Goal: Task Accomplishment & Management: Manage account settings

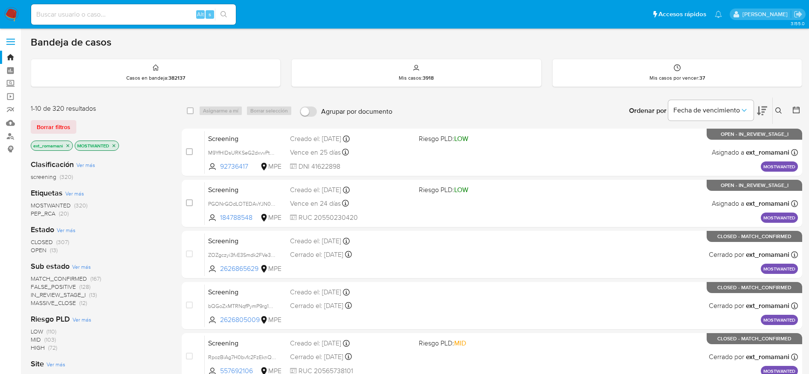
click at [14, 12] on img at bounding box center [11, 14] width 14 height 14
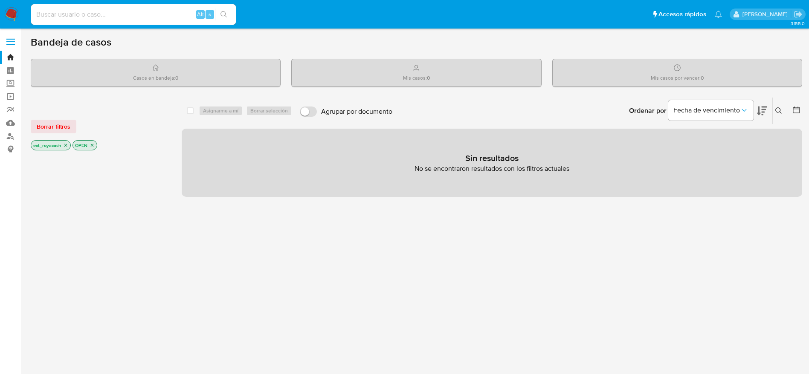
click at [12, 17] on img at bounding box center [11, 14] width 14 height 14
click at [92, 145] on icon "close-filter" at bounding box center [92, 145] width 3 height 3
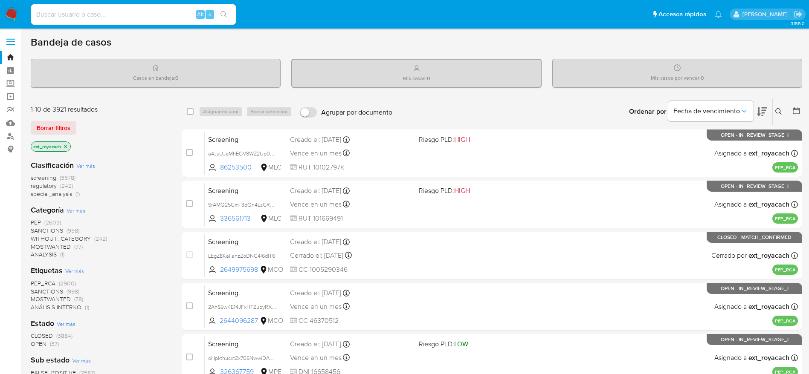
click at [45, 347] on span "OPEN" at bounding box center [39, 344] width 16 height 9
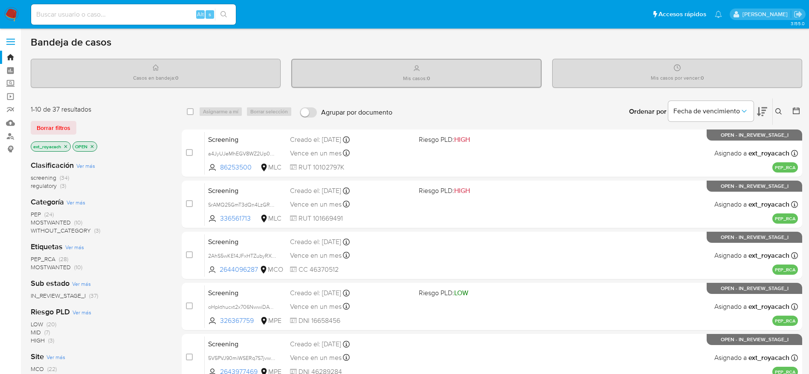
scroll to position [300, 0]
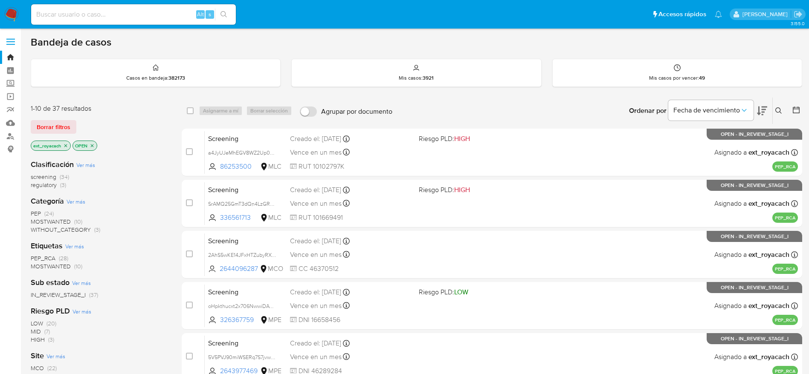
click at [46, 185] on span "regulatory" at bounding box center [44, 185] width 26 height 9
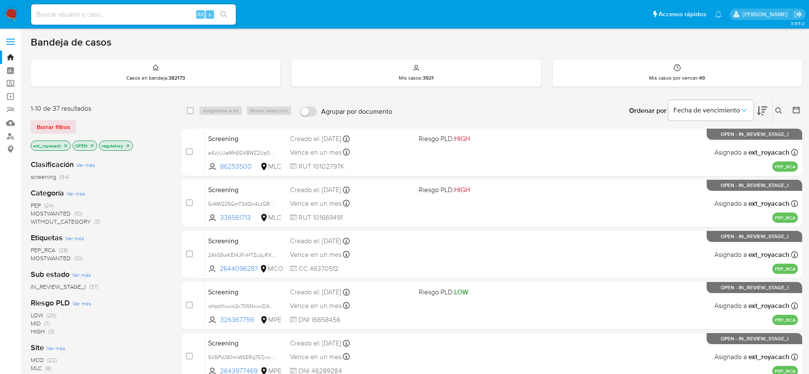
click at [69, 219] on span "WITHOUT_CATEGORY" at bounding box center [61, 221] width 60 height 9
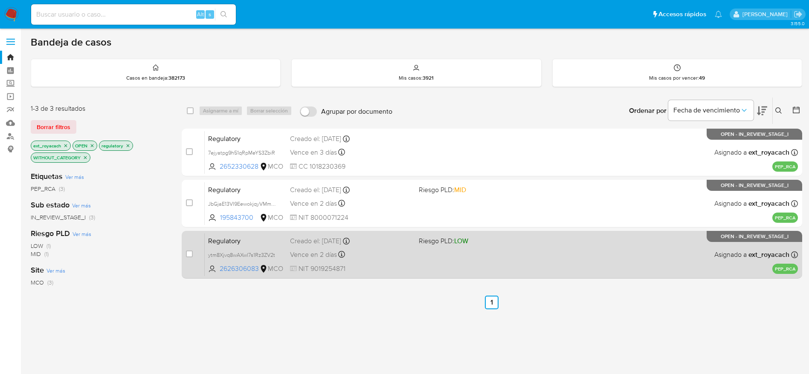
click at [354, 269] on span "NIT 9019254871" at bounding box center [351, 268] width 122 height 9
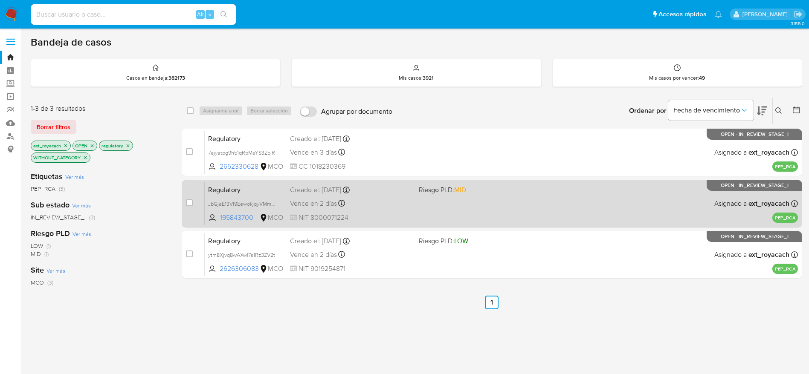
click at [370, 187] on div "Creado el: 25/08/2025 Creado el: 25/08/2025 17:35:04" at bounding box center [351, 189] width 122 height 9
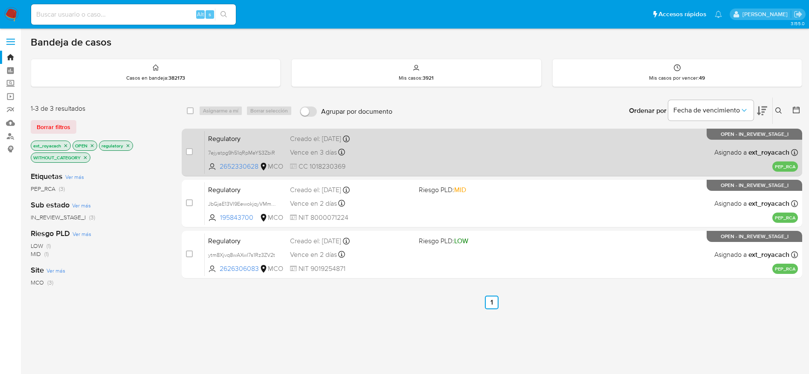
click at [298, 154] on span "Vence en 3 días" at bounding box center [313, 152] width 47 height 9
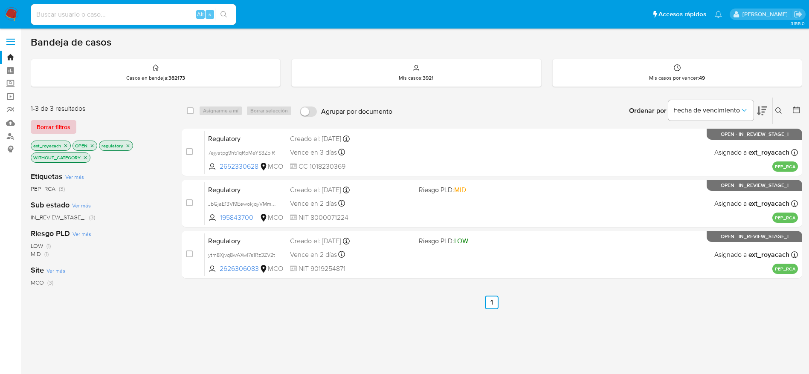
click at [53, 131] on span "Borrar filtros" at bounding box center [54, 127] width 34 height 12
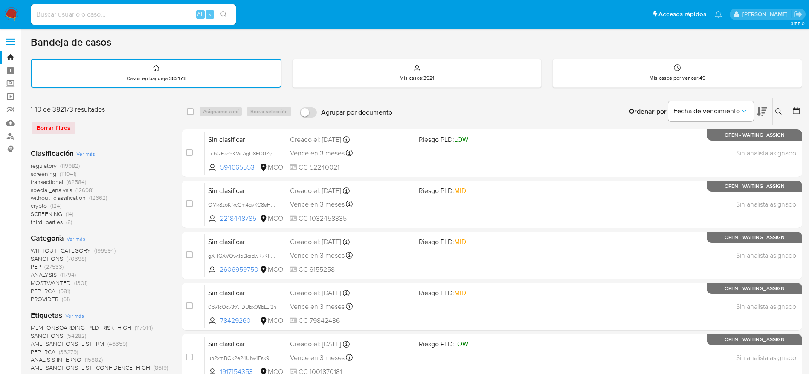
click at [15, 10] on img at bounding box center [11, 14] width 14 height 14
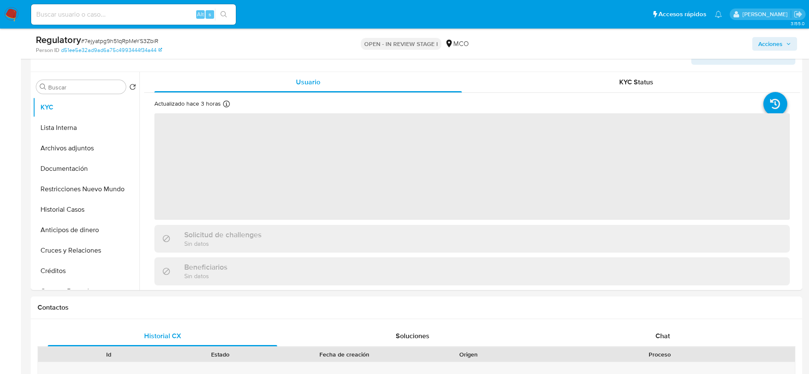
scroll to position [167, 0]
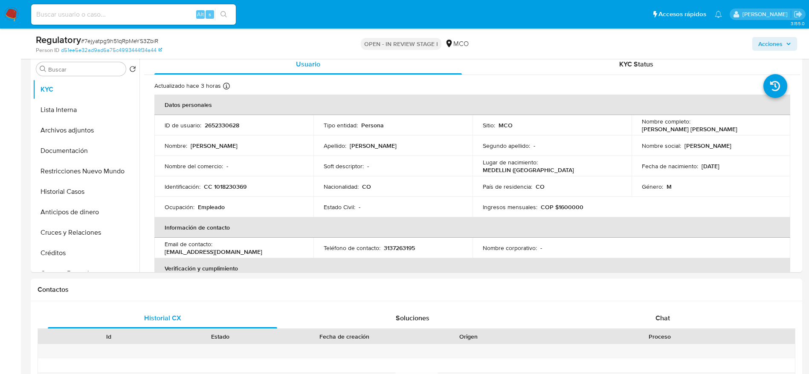
select select "10"
click at [430, 31] on div "Regulatory # 7ejyatpg9h51qRpMeYS3ZbiR Person ID d51ee5e32ad9ad6a75c4993444f34a4…" at bounding box center [416, 44] width 771 height 30
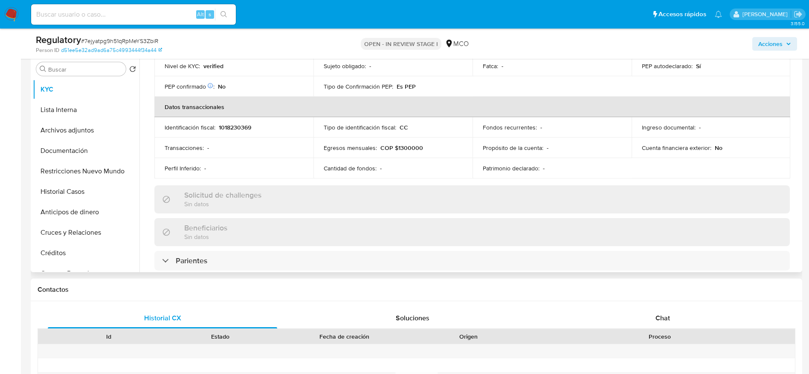
scroll to position [256, 0]
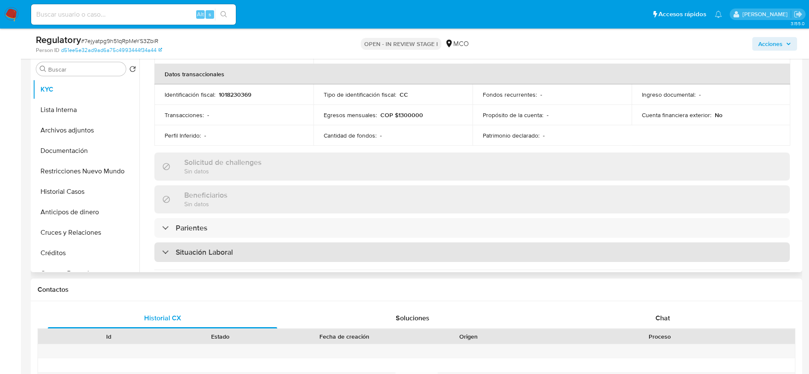
click at [270, 245] on div "Situación Laboral" at bounding box center [471, 253] width 635 height 20
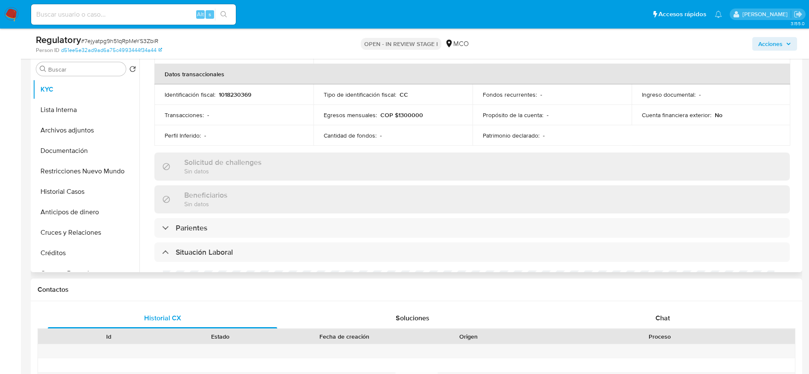
scroll to position [320, 0]
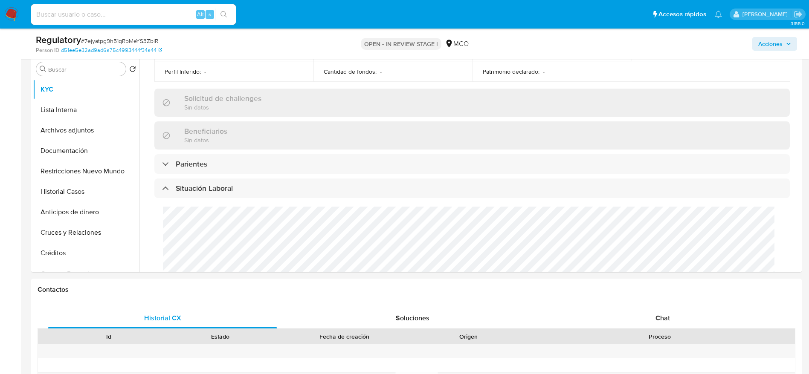
click at [153, 39] on span "# 7ejyatpg9h51qRpMeYS3ZbiR" at bounding box center [119, 41] width 77 height 9
copy span "7ejyatpg9h51qRpMeYS3ZbiR"
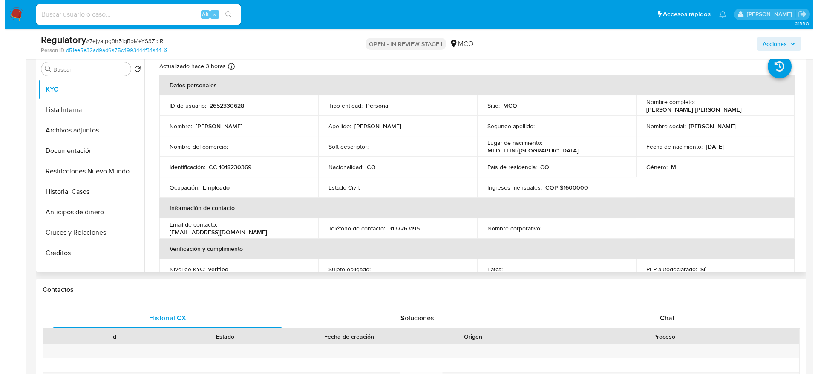
scroll to position [0, 0]
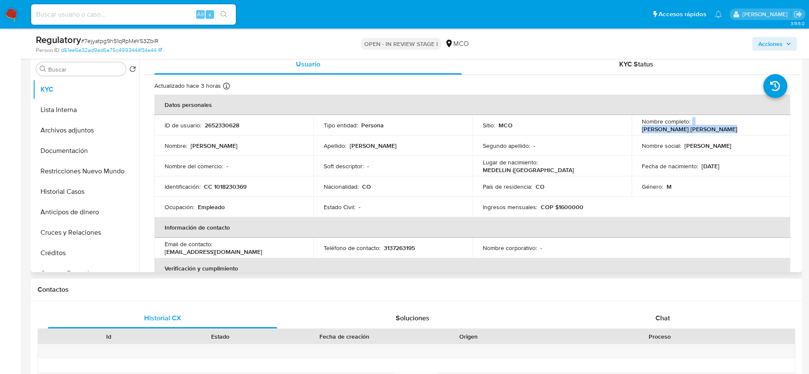
drag, startPoint x: 773, startPoint y: 128, endPoint x: 689, endPoint y: 130, distance: 84.0
click at [689, 130] on td "Nombre completo : Juan Diego Ramirez Callejas" at bounding box center [710, 125] width 159 height 20
copy div "Juan Diego Ramirez Callejas"
click at [229, 186] on p "CC 1018230369" at bounding box center [225, 187] width 43 height 8
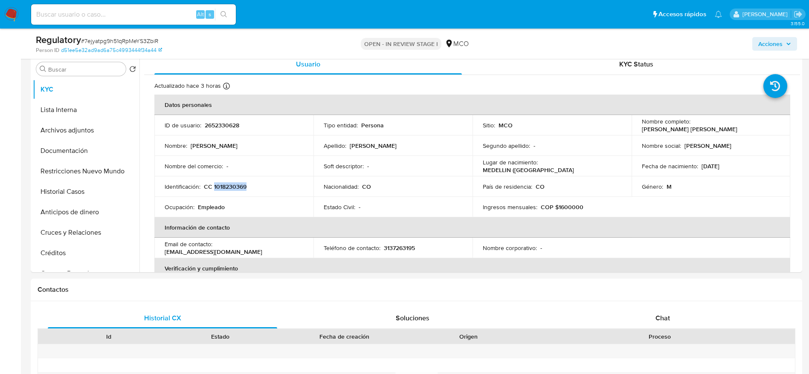
copy p "1018230369"
click at [66, 102] on button "Lista Interna" at bounding box center [83, 110] width 100 height 20
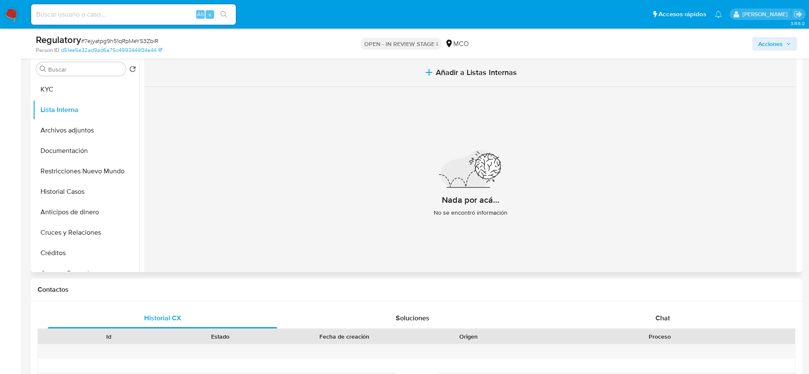
click at [390, 75] on button "Añadir a Listas Internas" at bounding box center [470, 72] width 652 height 29
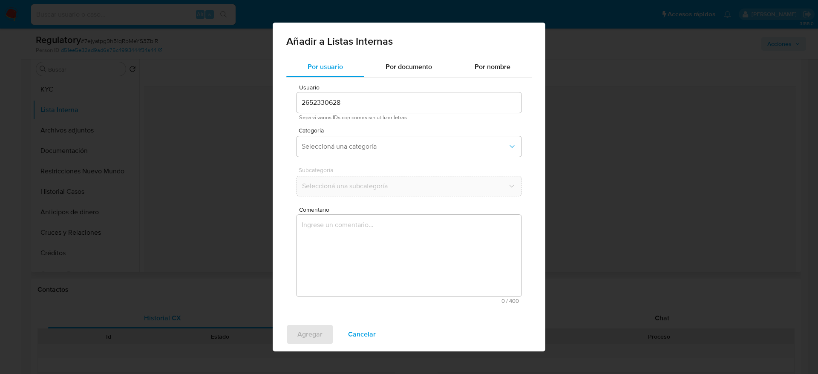
click at [361, 249] on textarea "Comentario" at bounding box center [409, 256] width 225 height 82
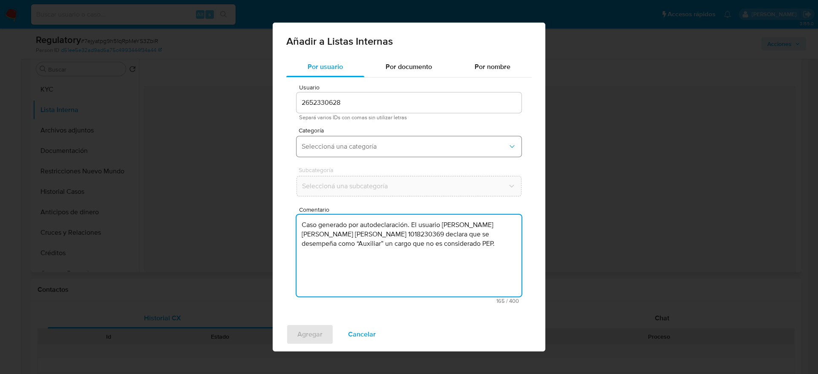
type textarea "Caso generado por autodeclaración. El usuario Juan Diego Ramirez Callejas,CC 10…"
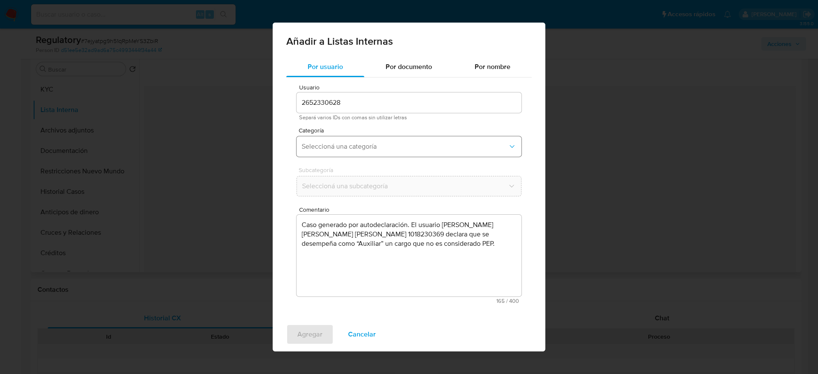
click at [388, 150] on span "Seleccioná una categoría" at bounding box center [405, 146] width 206 height 9
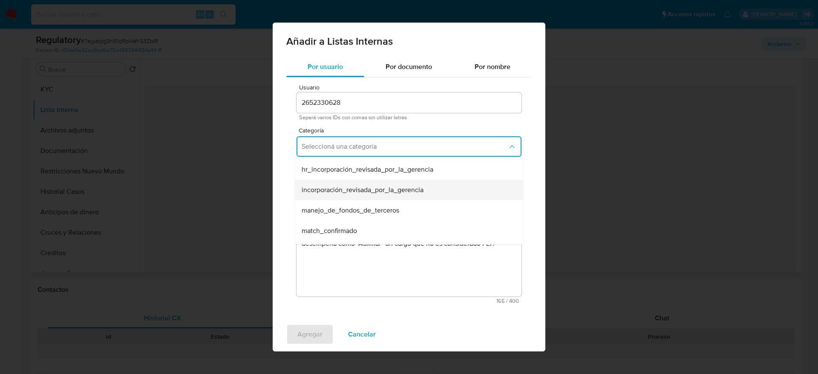
scroll to position [64, 0]
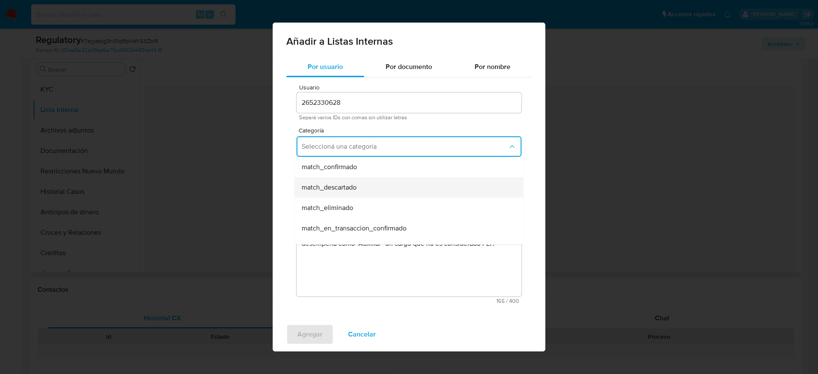
click at [385, 187] on div "match_descartado" at bounding box center [407, 187] width 210 height 20
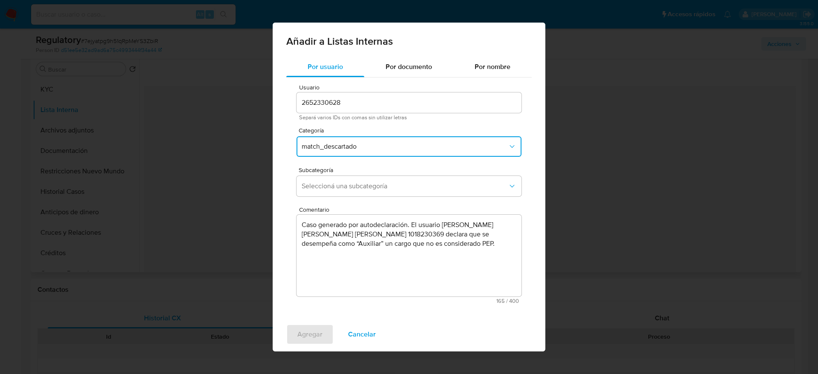
click at [385, 187] on span "Seleccioná una subcategoría" at bounding box center [405, 186] width 206 height 9
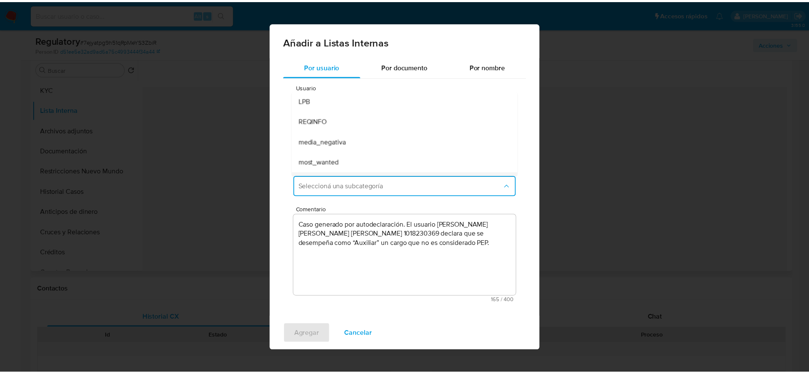
scroll to position [58, 0]
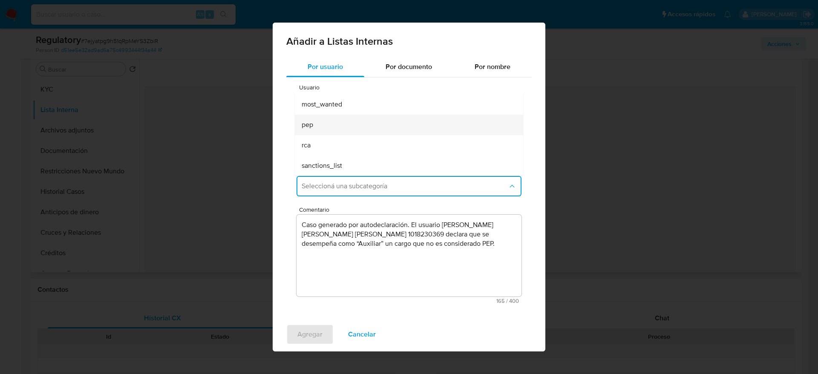
click at [370, 132] on div "pep" at bounding box center [407, 125] width 210 height 20
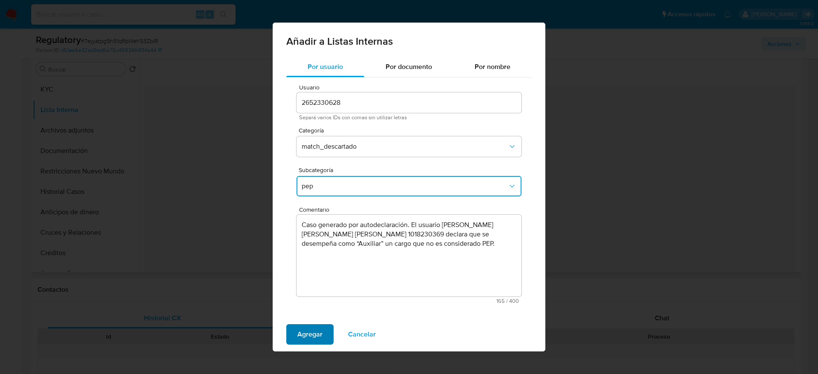
click at [309, 325] on span "Agregar" at bounding box center [310, 334] width 25 height 19
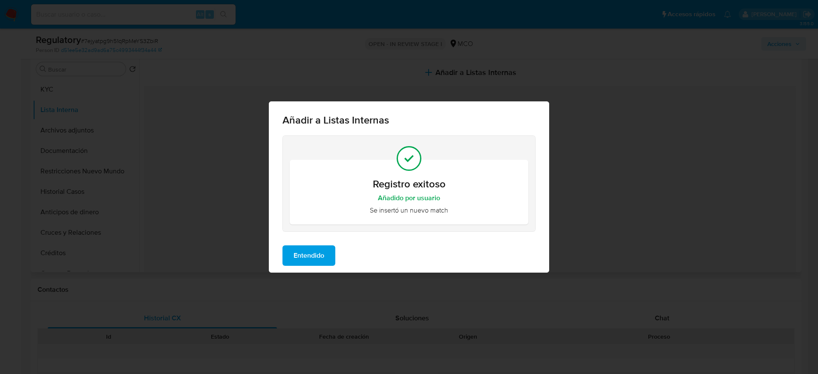
click at [329, 249] on button "Entendido" at bounding box center [309, 256] width 53 height 20
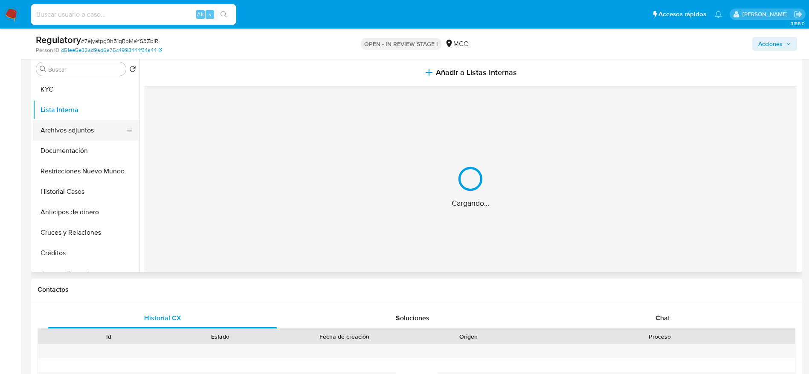
click at [66, 137] on button "Archivos adjuntos" at bounding box center [83, 130] width 100 height 20
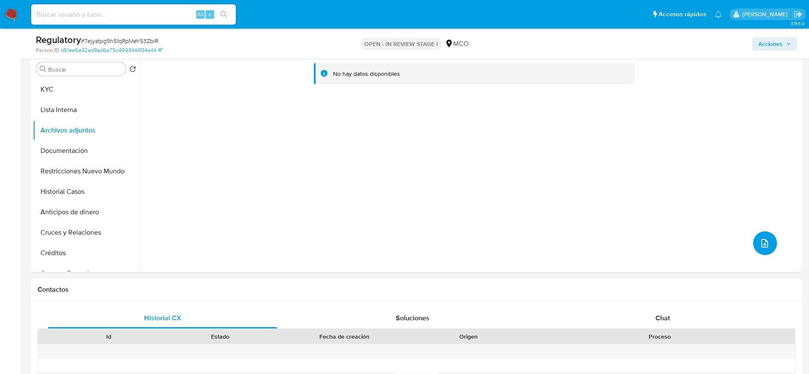
click at [766, 235] on button "upload-file" at bounding box center [765, 243] width 24 height 24
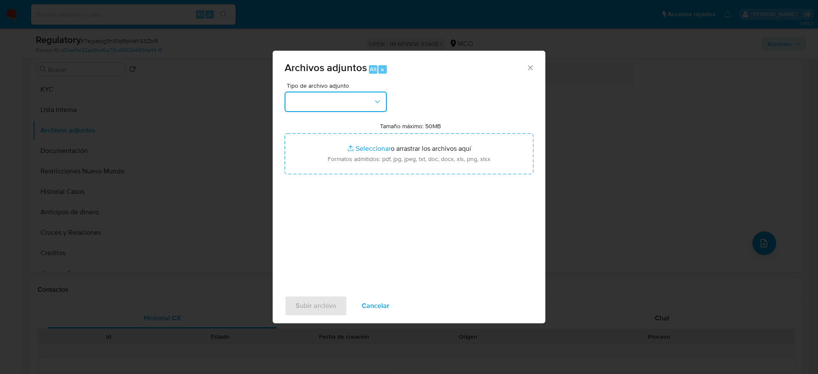
click at [333, 105] on button "button" at bounding box center [336, 102] width 102 height 20
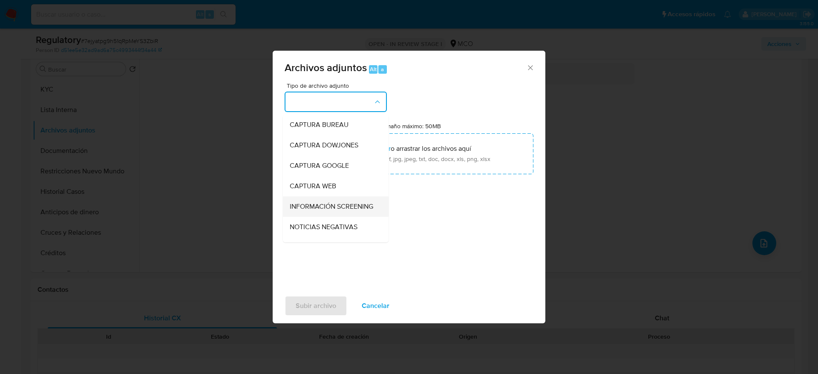
click at [355, 211] on span "INFORMACIÓN SCREENING" at bounding box center [332, 206] width 84 height 9
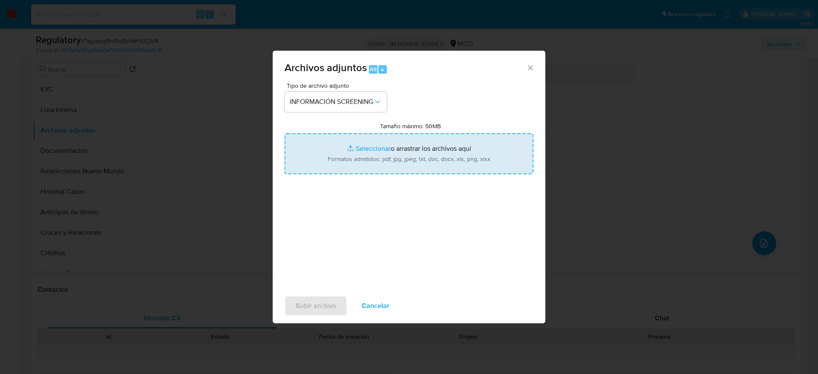
click at [379, 156] on input "Tamaño máximo: 50MB Seleccionar archivos" at bounding box center [409, 153] width 249 height 41
type input "C:\fakepath\_Juan Diego Ramirez Callejas_ - Buscar con Google.pdf"
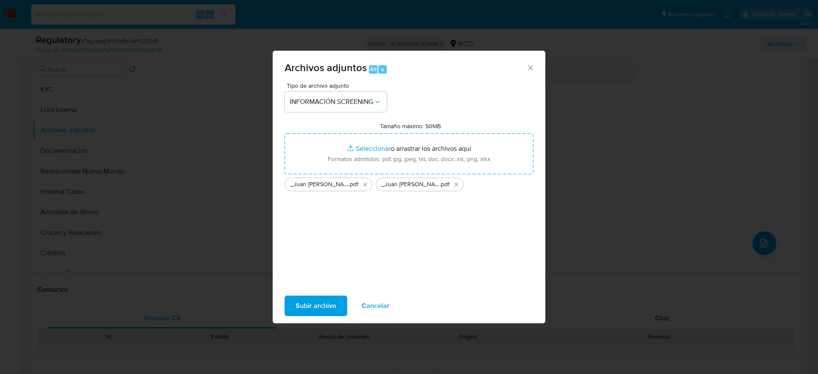
click at [307, 303] on span "Subir archivo" at bounding box center [316, 306] width 40 height 19
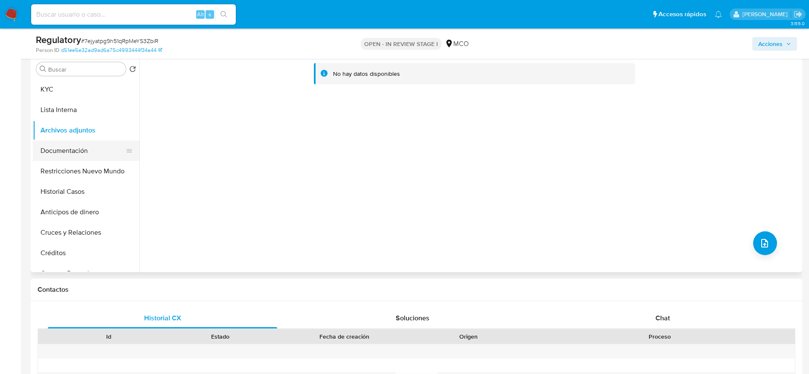
click at [55, 151] on button "Documentación" at bounding box center [83, 151] width 100 height 20
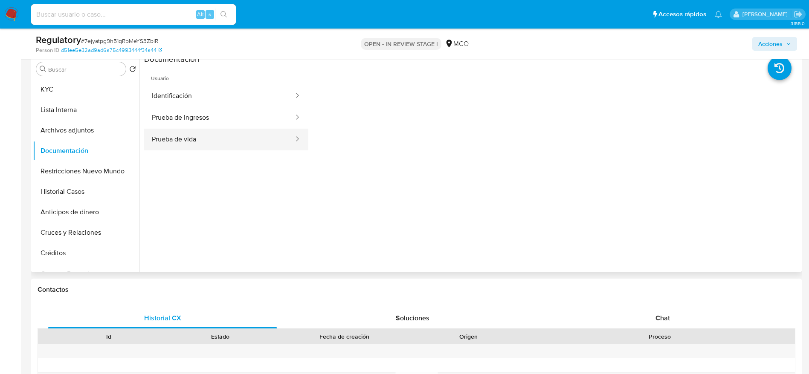
click at [191, 141] on button "Prueba de vida" at bounding box center [219, 140] width 150 height 22
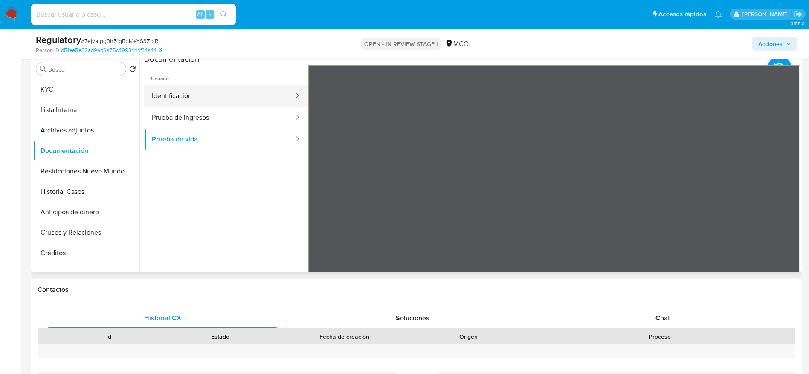
click at [217, 100] on button "Identificación" at bounding box center [219, 96] width 150 height 22
drag, startPoint x: 781, startPoint y: 49, endPoint x: 758, endPoint y: 51, distance: 23.2
click at [779, 49] on span "Acciones" at bounding box center [770, 44] width 24 height 14
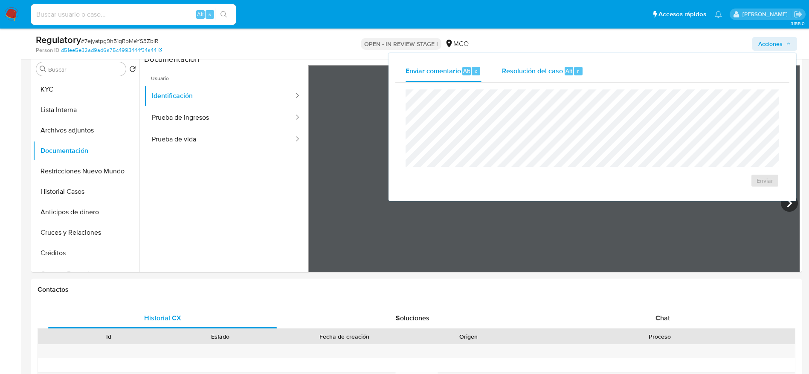
click at [558, 73] on span "Resolución del caso" at bounding box center [532, 71] width 61 height 10
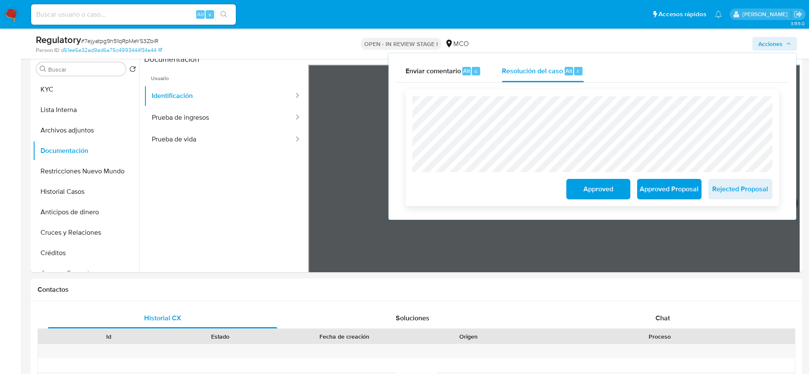
click at [617, 189] on span "Approved" at bounding box center [598, 189] width 42 height 19
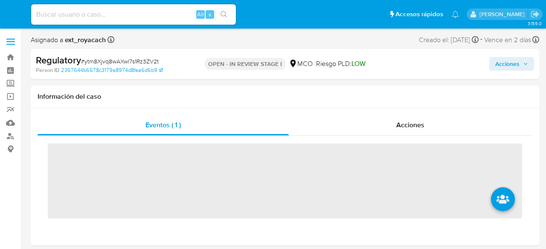
select select "10"
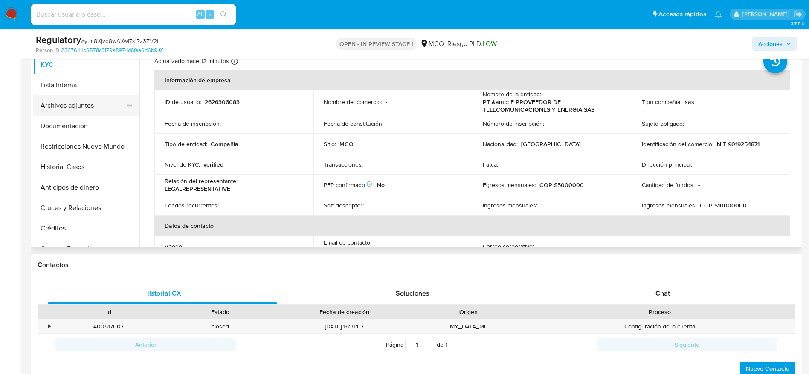
click at [93, 107] on button "Archivos adjuntos" at bounding box center [83, 105] width 100 height 20
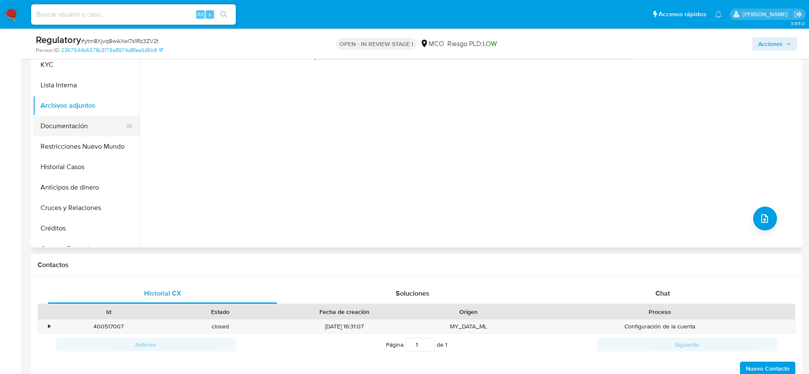
click at [92, 127] on button "Documentación" at bounding box center [83, 126] width 100 height 20
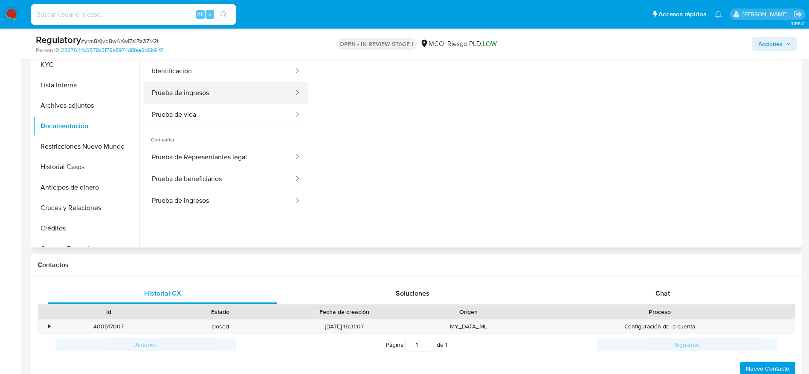
click at [184, 100] on button "Prueba de ingresos" at bounding box center [219, 93] width 150 height 22
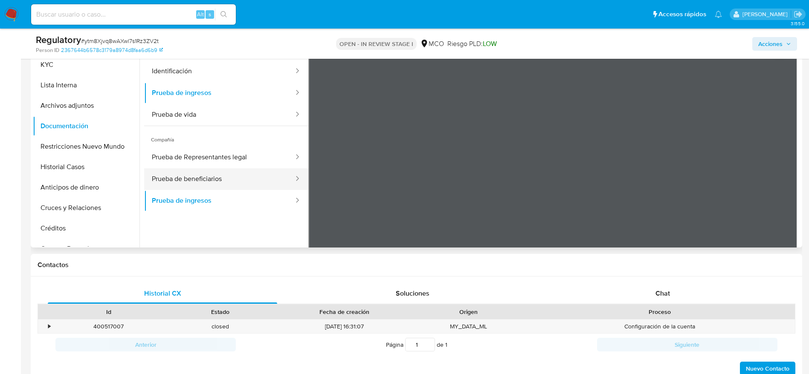
click at [259, 174] on button "Prueba de beneficiarios" at bounding box center [219, 179] width 150 height 22
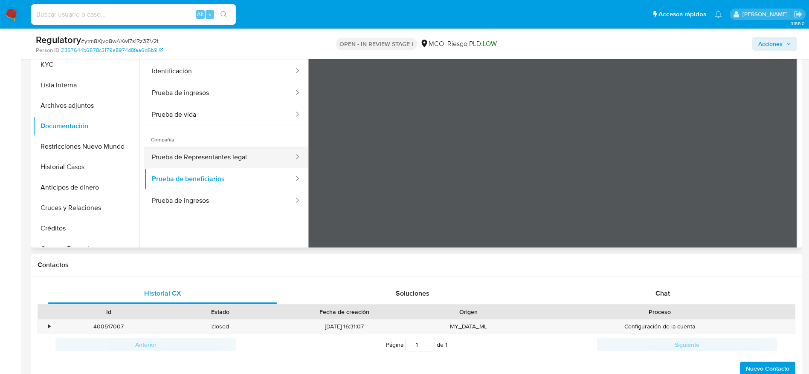
click at [206, 167] on button "Prueba de Representantes legal" at bounding box center [219, 158] width 150 height 22
click at [213, 153] on button "Prueba de Representantes legal" at bounding box center [219, 158] width 150 height 22
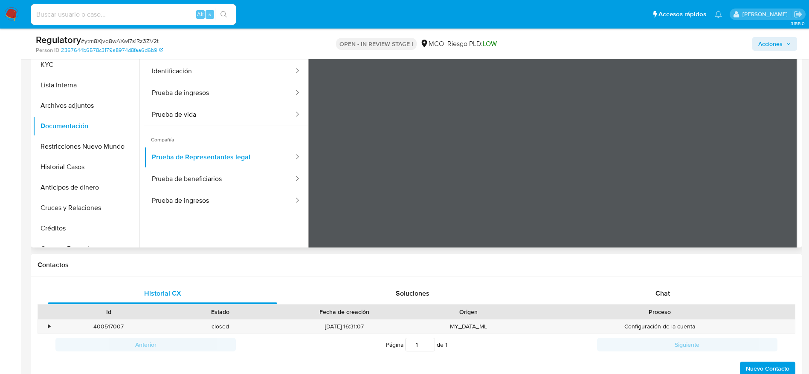
scroll to position [64, 0]
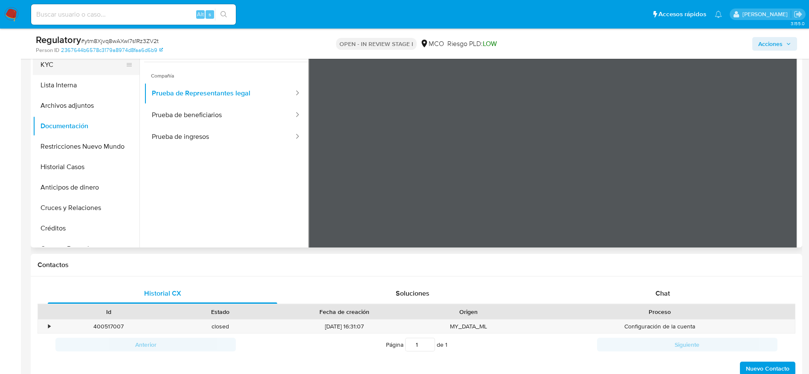
click at [72, 72] on button "KYC" at bounding box center [83, 65] width 100 height 20
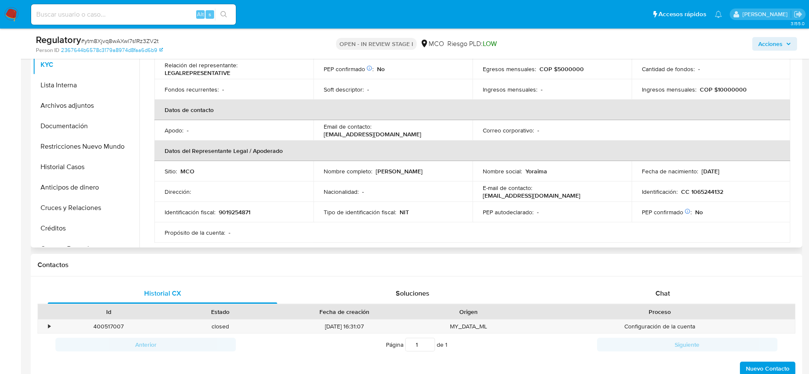
scroll to position [128, 0]
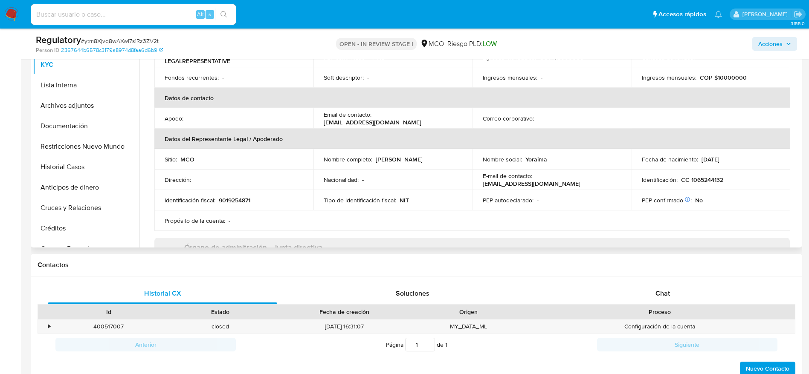
click at [376, 163] on p "Yoraima Teresa Afanador Velasquez" at bounding box center [399, 160] width 47 height 8
drag, startPoint x: 366, startPoint y: 163, endPoint x: 404, endPoint y: 76, distance: 94.9
click at [376, 163] on p "Yoraima Teresa Afanador Velasquez" at bounding box center [399, 160] width 47 height 8
copy p "Afanador"
drag, startPoint x: 441, startPoint y: 166, endPoint x: 321, endPoint y: 167, distance: 119.8
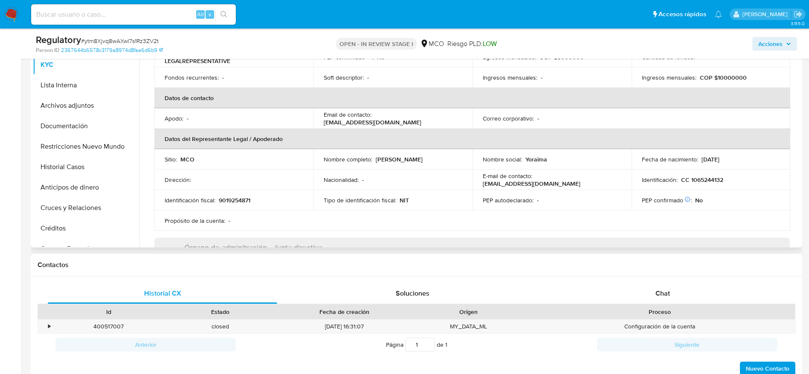
click at [321, 167] on td "Nombre completo : Yoraima Teresa Afanador Velasquez" at bounding box center [392, 159] width 159 height 20
copy p "Yoraima Teresa Afanador Velasquez"
click at [545, 182] on p "CC 1065244132" at bounding box center [702, 180] width 42 height 8
copy p "1065244132"
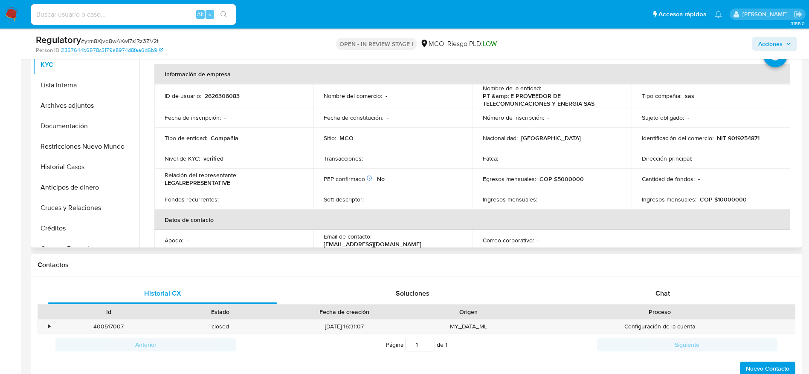
scroll to position [0, 0]
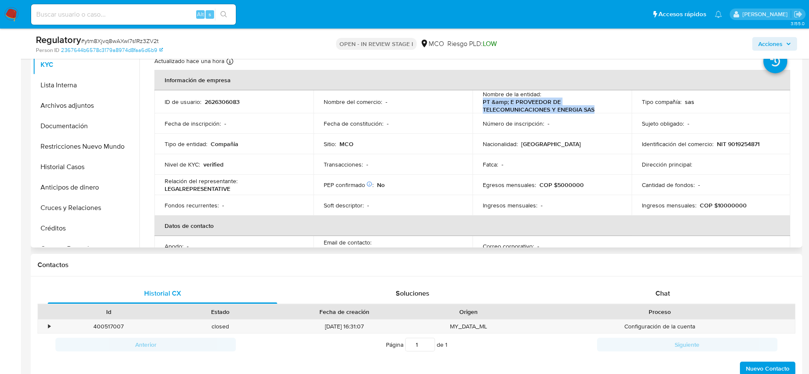
drag, startPoint x: 476, startPoint y: 104, endPoint x: 590, endPoint y: 108, distance: 114.3
click at [545, 108] on td "Nombre de la entidad : PT &amp; E PROVEEDOR DE TELECOMUNICACIONES Y ENERGIA SAS" at bounding box center [551, 101] width 159 height 23
copy p "PT &amp; E PROVEEDOR DE TELECOMUNICACIONES Y ENERGIA SAS"
click at [545, 148] on p "NIT 9019254871" at bounding box center [738, 144] width 43 height 8
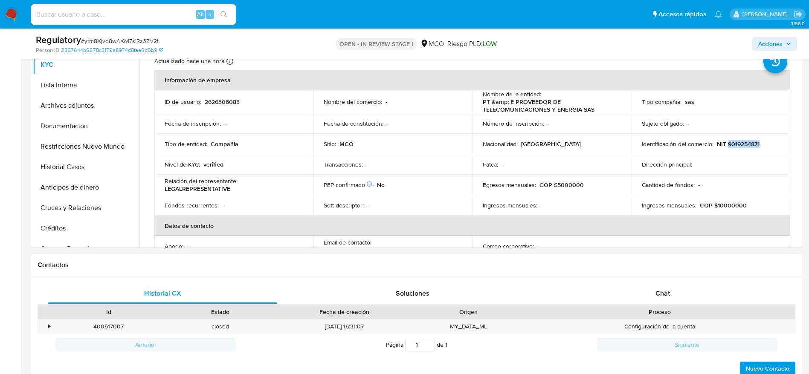
copy p "9019254871"
click at [76, 121] on button "Documentación" at bounding box center [83, 126] width 100 height 20
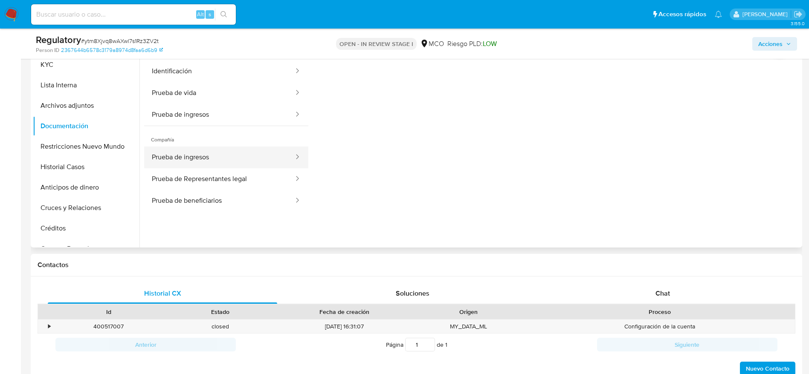
click at [188, 164] on button "Prueba de ingresos" at bounding box center [219, 158] width 150 height 22
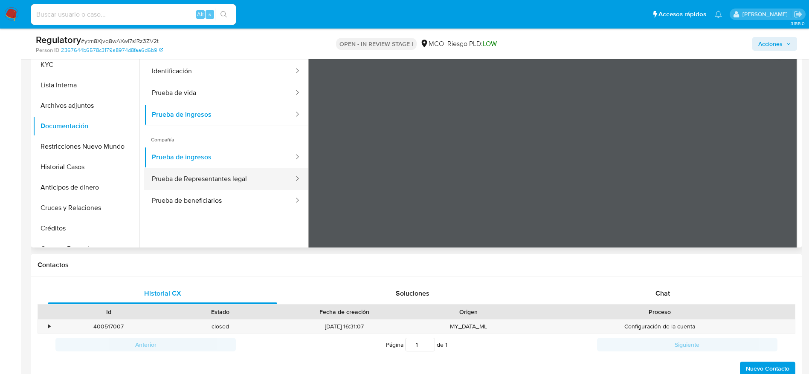
click at [216, 181] on button "Prueba de Representantes legal" at bounding box center [219, 179] width 150 height 22
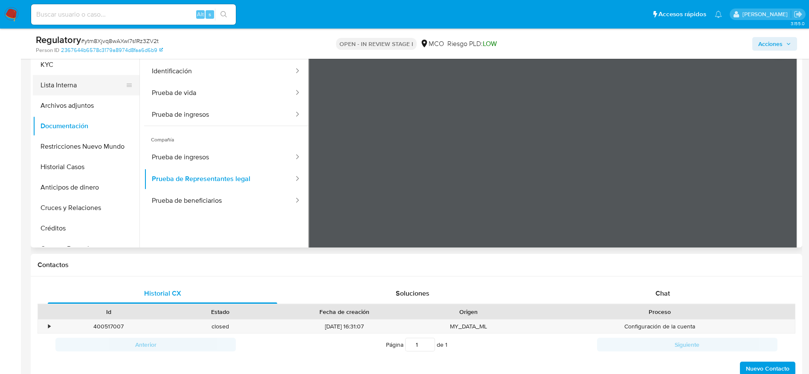
click at [89, 81] on button "Lista Interna" at bounding box center [83, 85] width 100 height 20
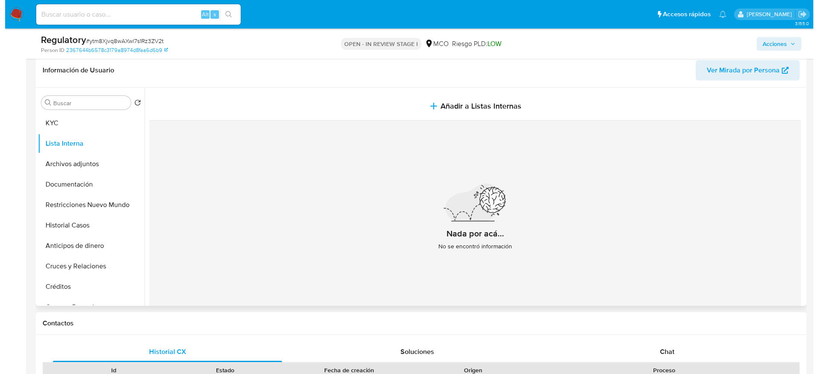
scroll to position [128, 0]
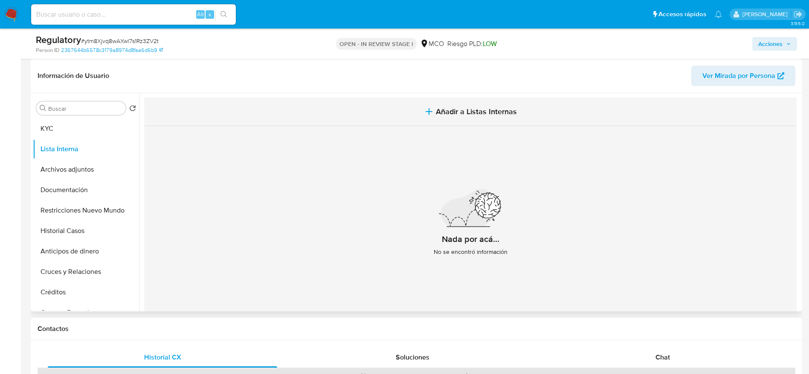
click at [417, 114] on button "Añadir a Listas Internas" at bounding box center [470, 112] width 652 height 29
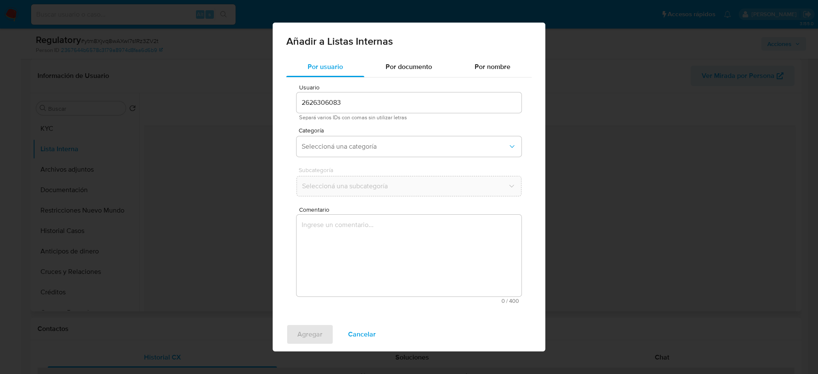
click at [432, 223] on textarea "Comentario" at bounding box center [409, 256] width 225 height 82
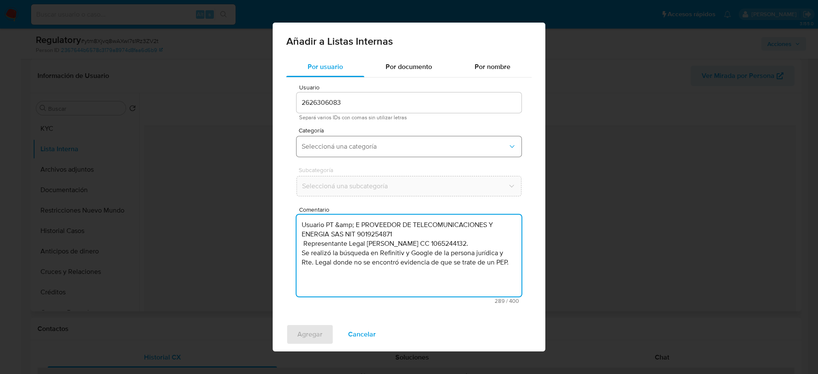
type textarea "Usuario PT &amp; E PROVEEDOR DE TELECOMUNICACIONES Y ENERGIA SAS NIT 9019254871…"
click at [335, 153] on button "Seleccioná una categoría" at bounding box center [409, 146] width 225 height 20
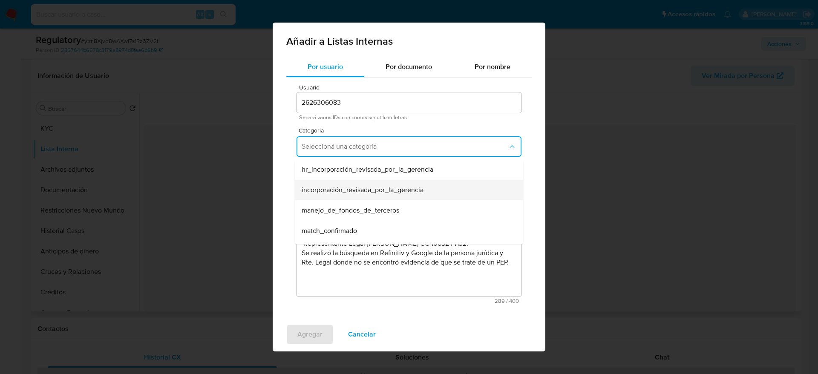
scroll to position [64, 0]
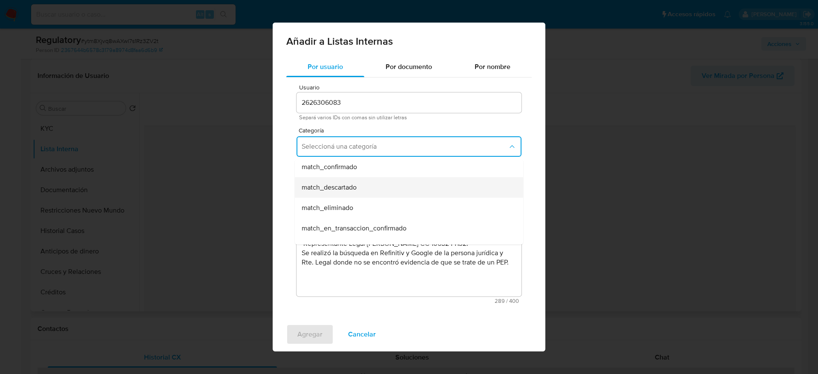
click at [364, 185] on div "match_descartado" at bounding box center [407, 187] width 210 height 20
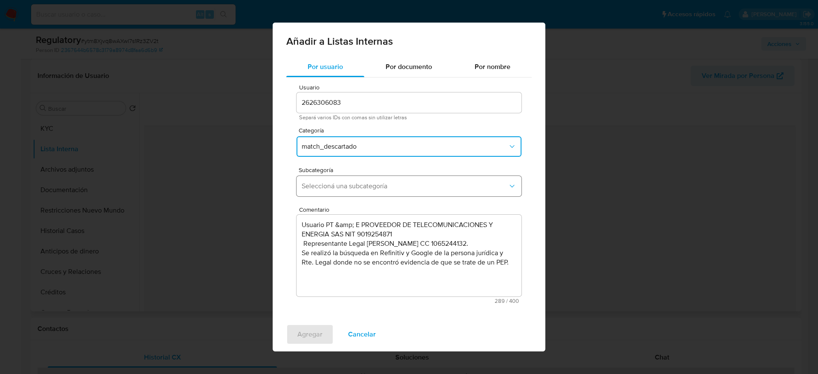
click at [364, 185] on span "Seleccioná una subcategoría" at bounding box center [405, 186] width 206 height 9
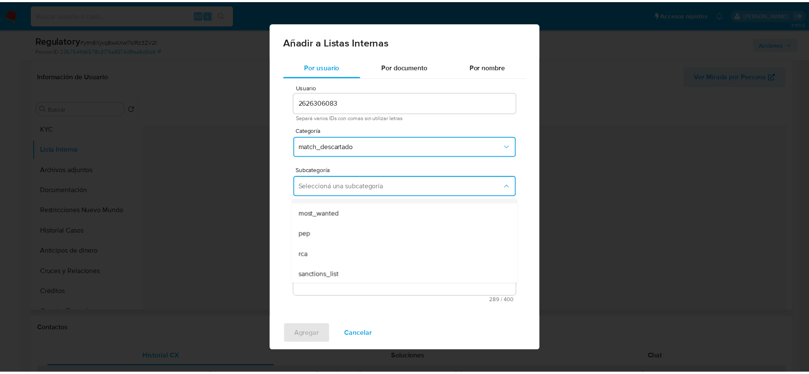
scroll to position [58, 0]
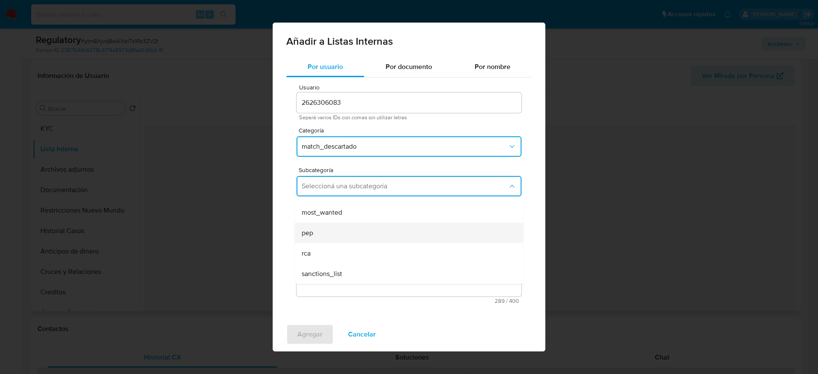
click at [359, 233] on div "pep" at bounding box center [407, 233] width 210 height 20
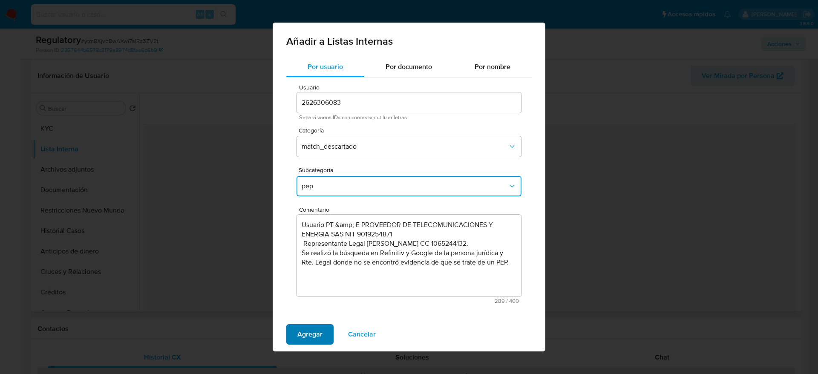
click at [306, 249] on span "Agregar" at bounding box center [310, 334] width 25 height 19
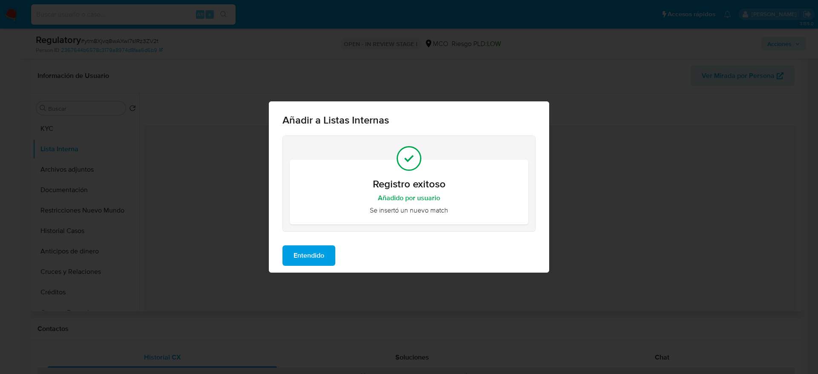
click at [315, 249] on span "Entendido" at bounding box center [309, 255] width 31 height 19
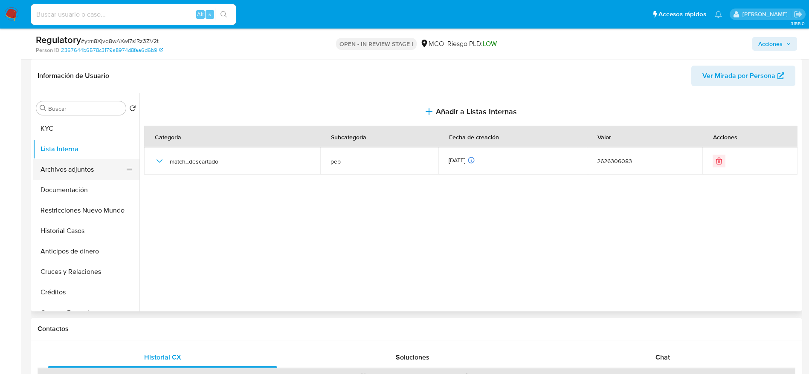
click at [88, 163] on button "Archivos adjuntos" at bounding box center [83, 169] width 100 height 20
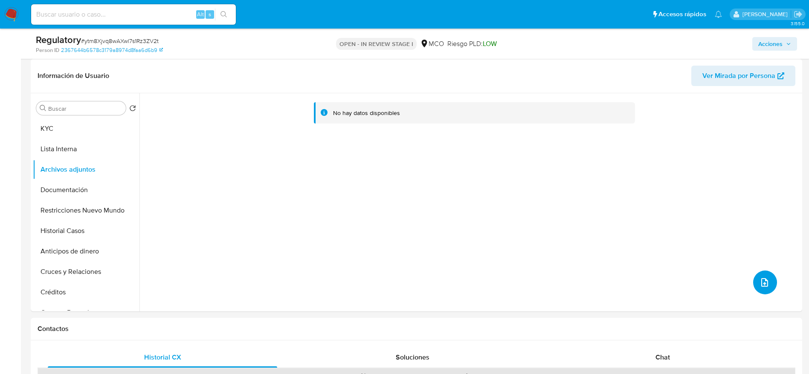
click at [545, 249] on button "upload-file" at bounding box center [765, 283] width 24 height 24
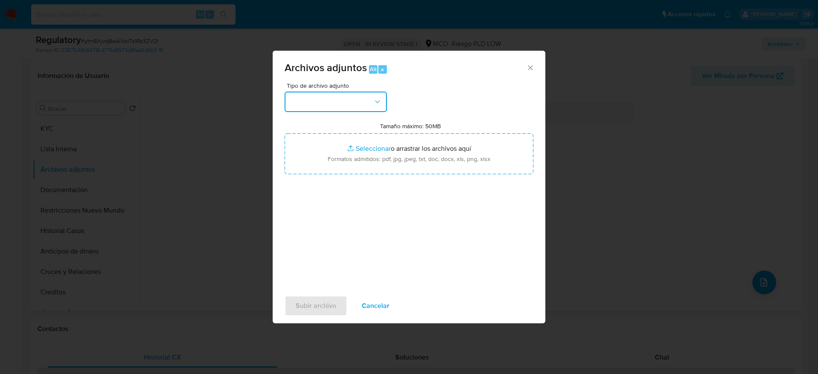
click at [336, 108] on button "button" at bounding box center [336, 102] width 102 height 20
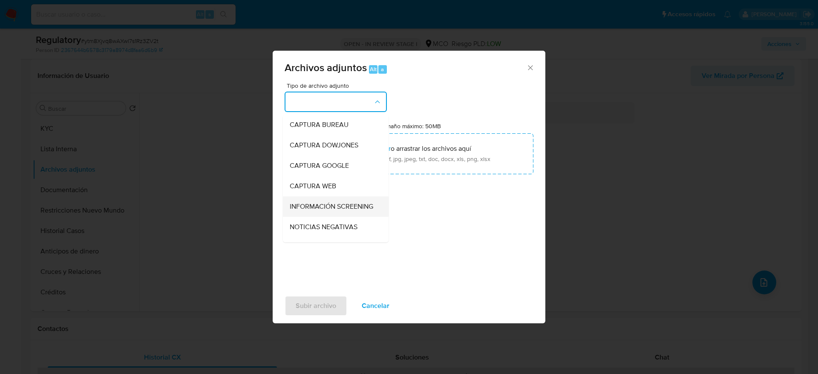
click at [356, 202] on span "INFORMACIÓN SCREENING" at bounding box center [332, 206] width 84 height 9
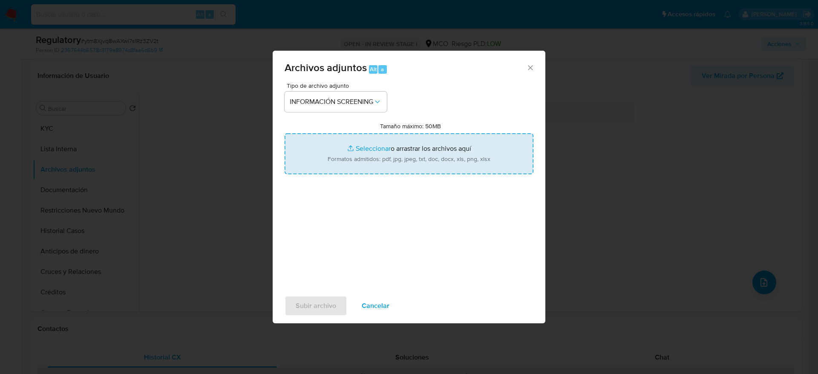
click at [359, 135] on input "Tamaño máximo: 50MB Seleccionar archivos" at bounding box center [409, 153] width 249 height 41
click at [359, 144] on input "Tamaño máximo: 50MB Seleccionar archivos" at bounding box center [409, 153] width 249 height 41
type input "C:\fakepath\_PT & E PROVEEDOR DE TELECOMUNICACIONES Y ENERGIA SAS_ LAVADO DE DI…"
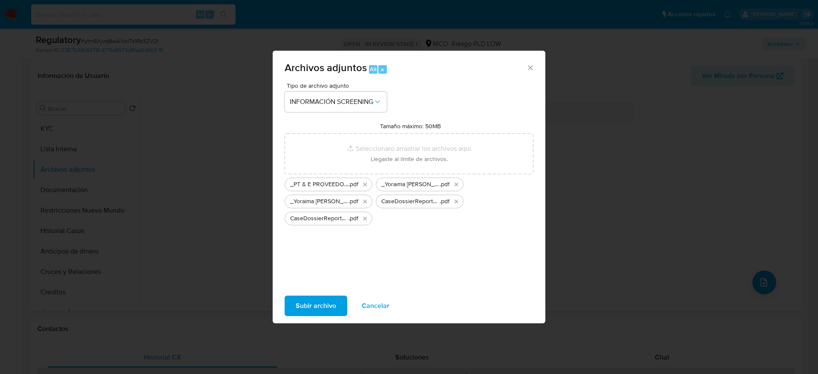
click at [317, 249] on span "Subir archivo" at bounding box center [316, 306] width 40 height 19
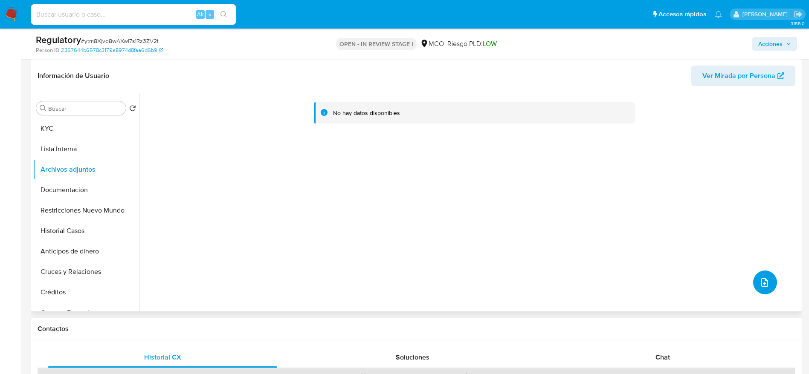
click at [545, 249] on icon "upload-file" at bounding box center [764, 283] width 10 height 10
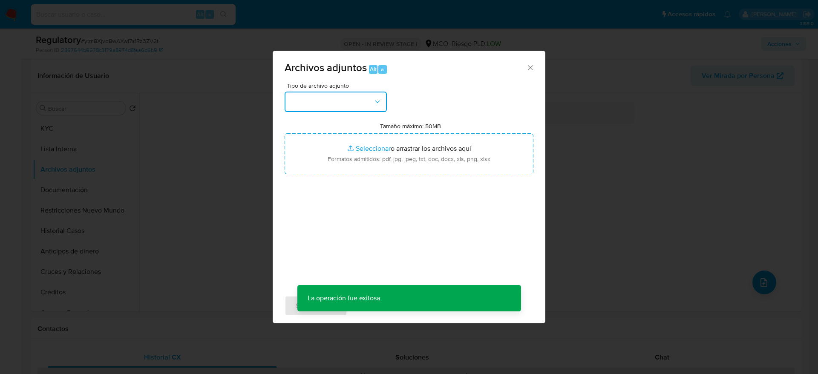
click at [378, 106] on button "button" at bounding box center [336, 102] width 102 height 20
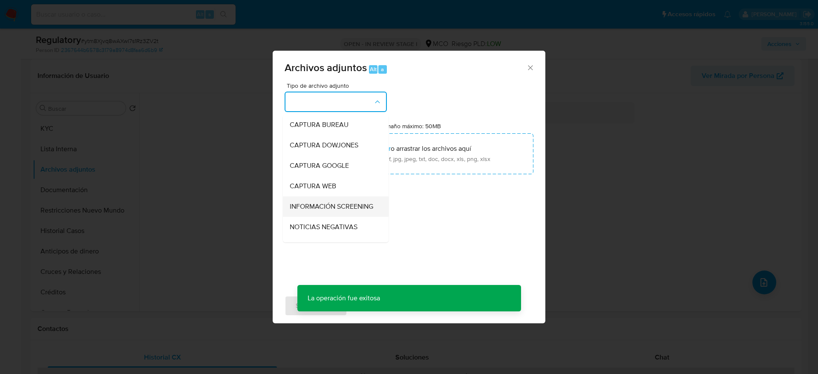
click at [347, 211] on span "INFORMACIÓN SCREENING" at bounding box center [332, 206] width 84 height 9
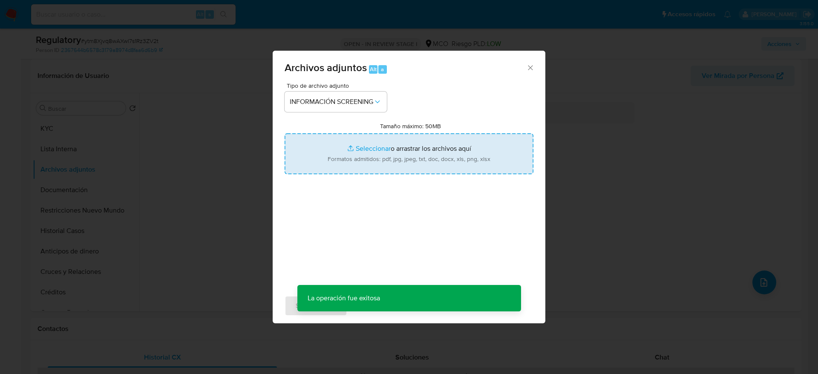
click at [367, 172] on input "Tamaño máximo: 50MB Seleccionar archivos" at bounding box center [409, 153] width 249 height 41
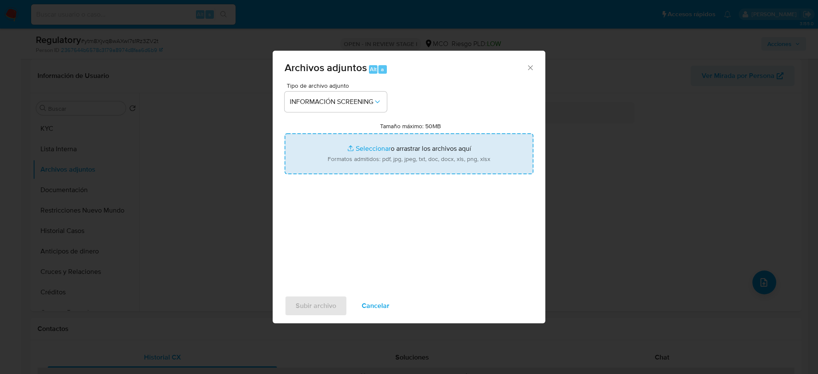
type input "C:\fakepath\_PT & E PROVEEDOR DE TELECOMUNICACIONES Y ENERGIA SAS_ - Buscar con…"
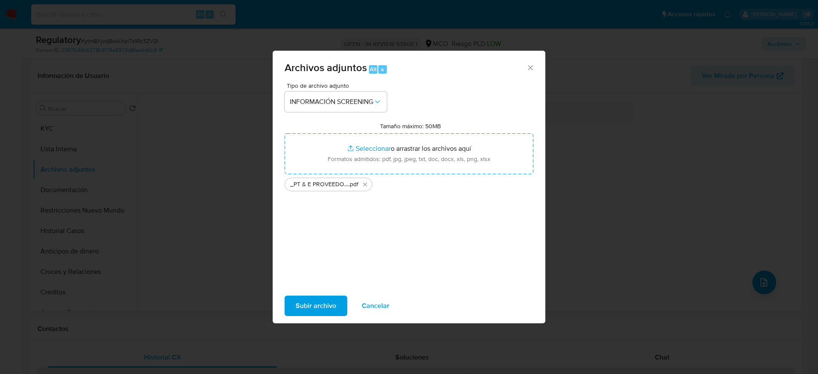
click at [337, 249] on button "Subir archivo" at bounding box center [316, 306] width 63 height 20
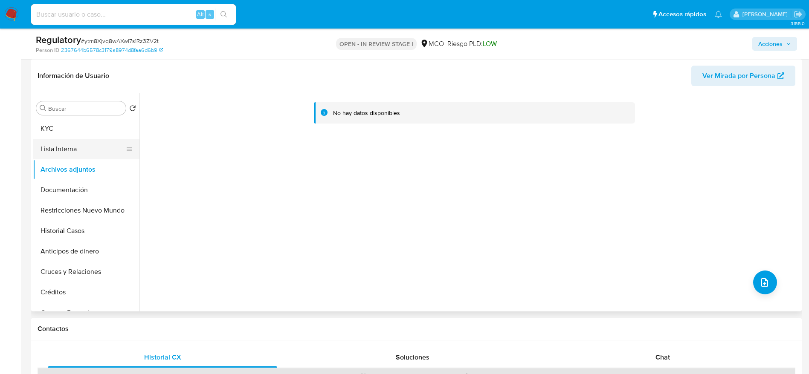
click at [56, 153] on button "Lista Interna" at bounding box center [83, 149] width 100 height 20
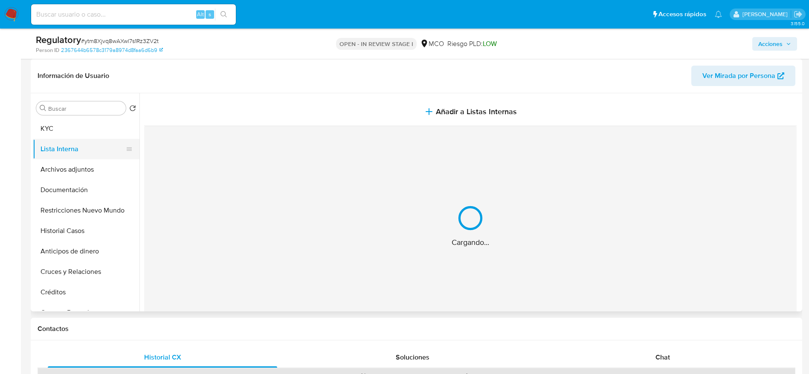
click at [66, 157] on button "Lista Interna" at bounding box center [83, 149] width 100 height 20
click at [68, 161] on button "Archivos adjuntos" at bounding box center [83, 169] width 100 height 20
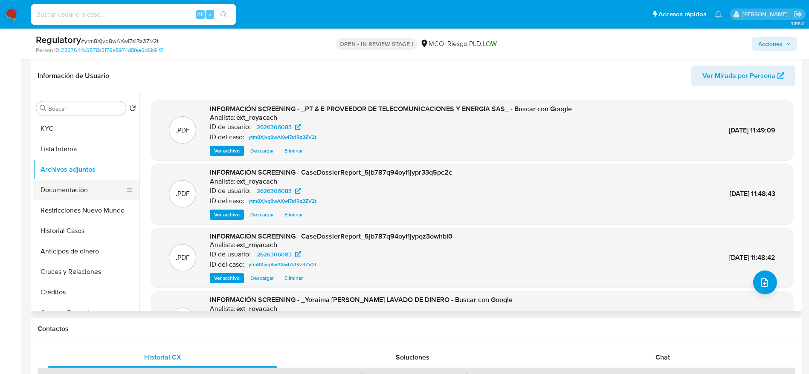
click at [69, 197] on button "Documentación" at bounding box center [83, 190] width 100 height 20
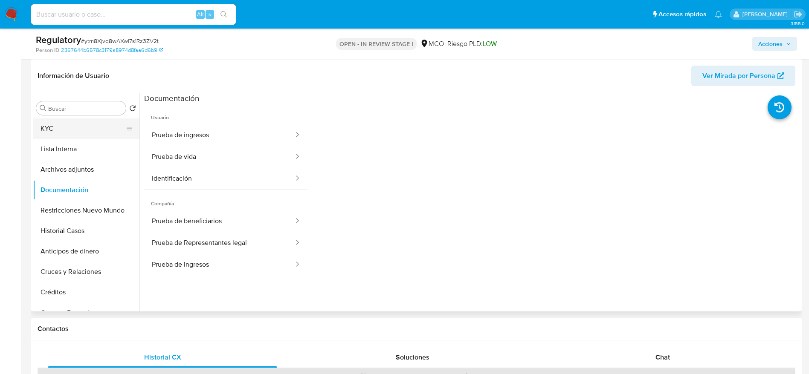
click at [87, 137] on button "KYC" at bounding box center [83, 129] width 100 height 20
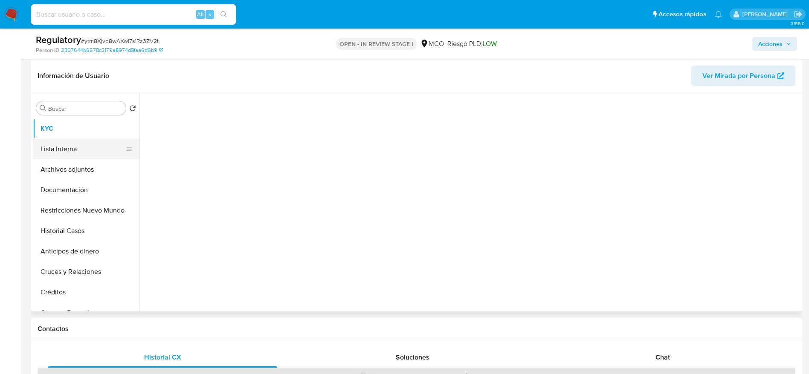
click at [93, 148] on button "Lista Interna" at bounding box center [83, 149] width 100 height 20
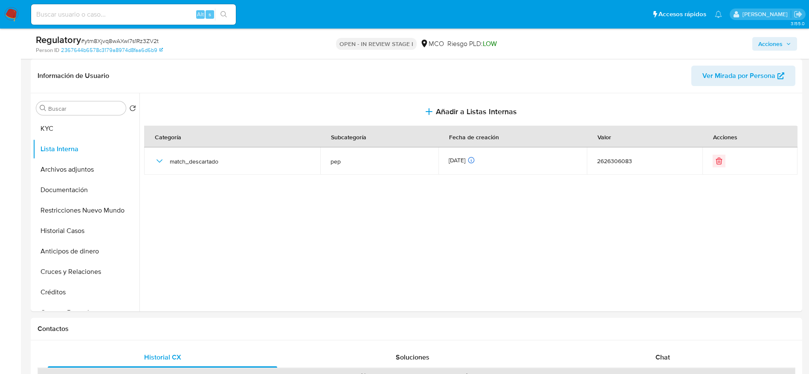
click at [135, 37] on span "# ytm8Xjvq8wAXwl7s1Rz3ZV2t" at bounding box center [120, 41] width 78 height 9
click at [103, 41] on span "# ytm8Xjvq8wAXwl7s1Rz3ZV2t" at bounding box center [120, 41] width 78 height 9
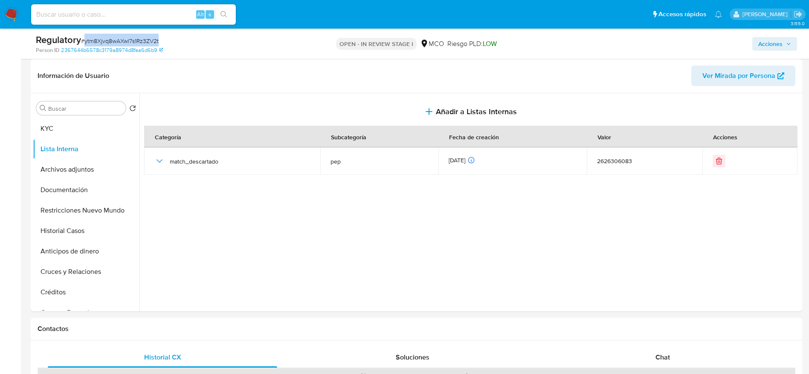
click at [545, 42] on span "Acciones" at bounding box center [770, 44] width 24 height 14
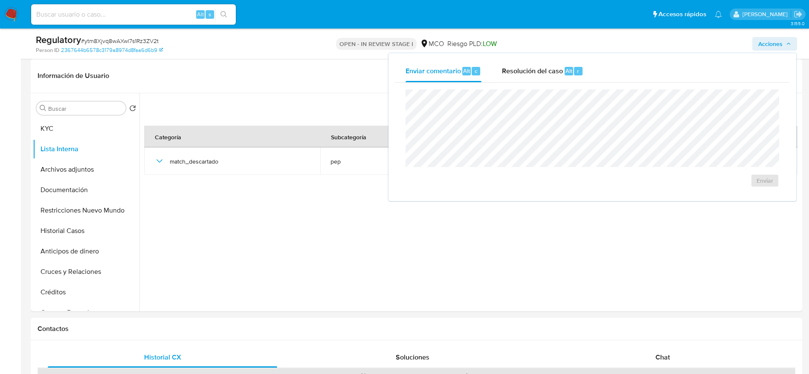
click at [545, 83] on div "Enviar" at bounding box center [592, 139] width 394 height 112
click at [529, 78] on div "Resolución del caso Alt r" at bounding box center [542, 71] width 81 height 22
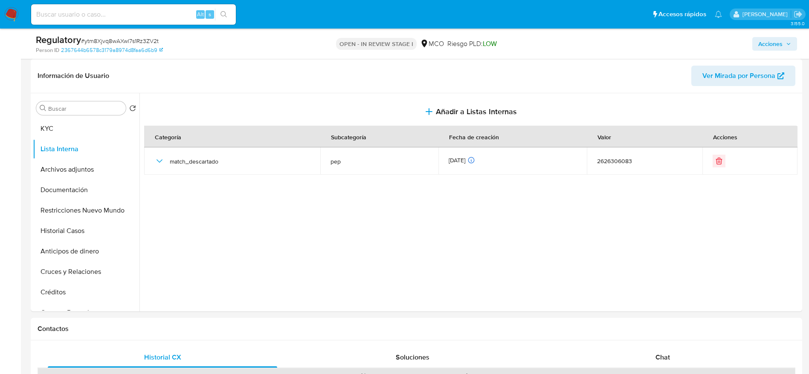
click at [545, 38] on span "Acciones" at bounding box center [770, 44] width 24 height 14
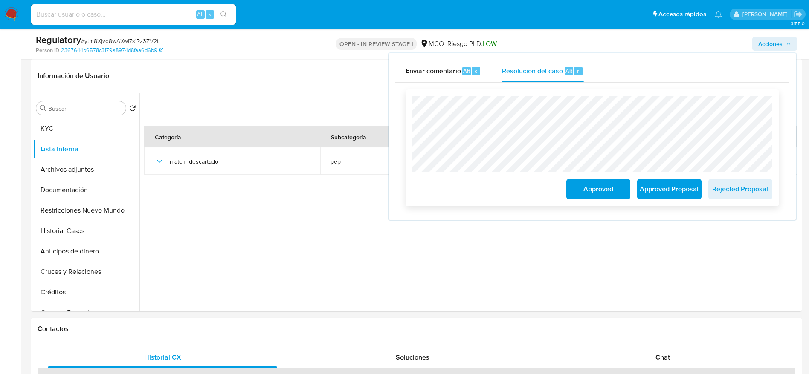
click at [545, 192] on span "Approved" at bounding box center [598, 189] width 42 height 19
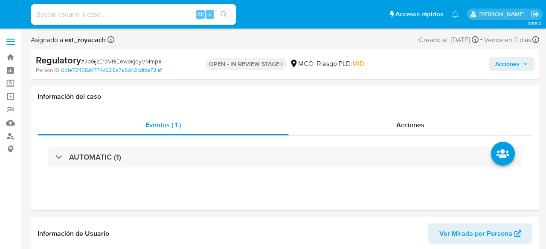
select select "10"
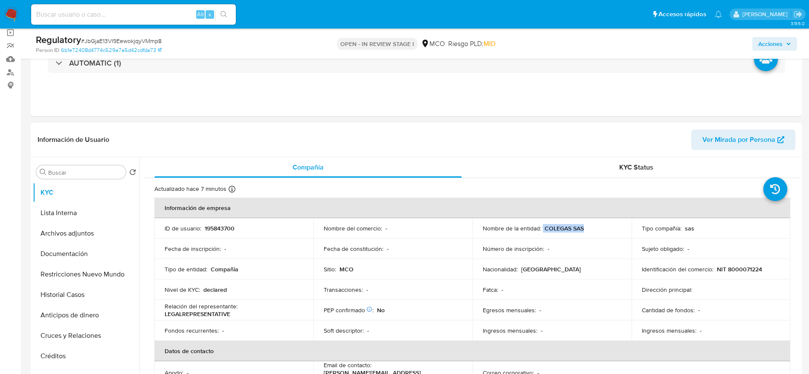
drag, startPoint x: 541, startPoint y: 229, endPoint x: 593, endPoint y: 228, distance: 52.4
click at [545, 228] on div "Nombre de la entidad : COLEGAS SAS" at bounding box center [552, 229] width 139 height 8
copy div "COLEGAS SAS"
click at [545, 249] on p "NIT 8000071224" at bounding box center [739, 270] width 45 height 8
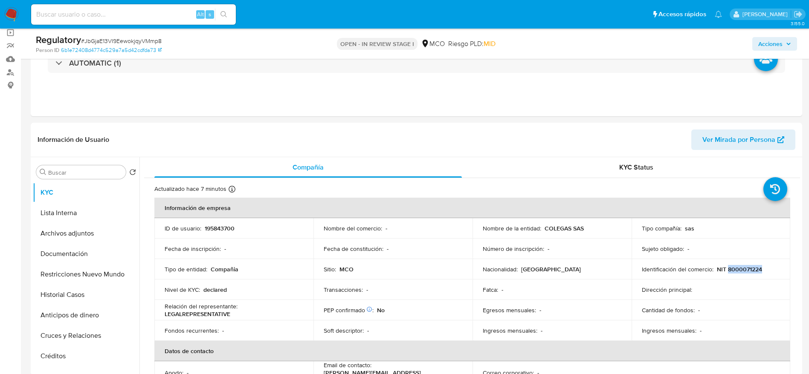
copy p "8000071224"
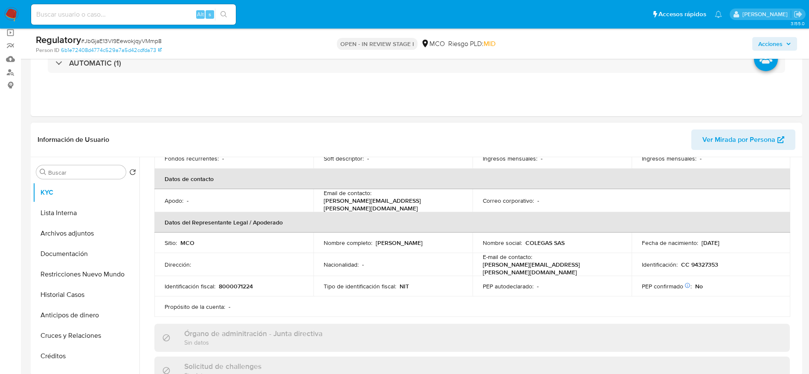
scroll to position [192, 0]
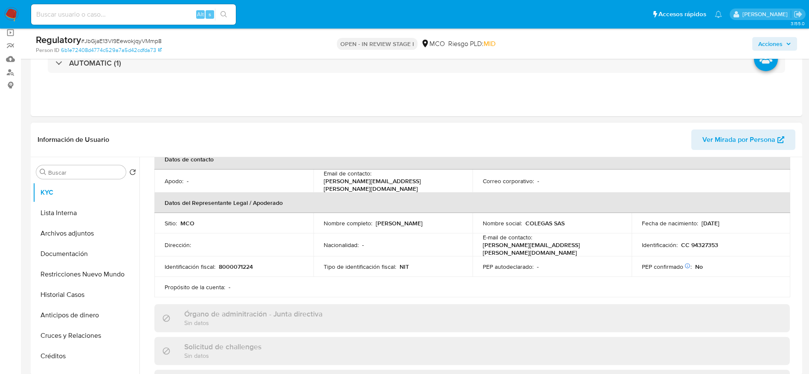
drag, startPoint x: 377, startPoint y: 218, endPoint x: 465, endPoint y: 218, distance: 88.2
click at [465, 218] on td "Nombre completo : [PERSON_NAME]" at bounding box center [392, 223] width 159 height 20
click at [435, 216] on td "Nombre completo : [PERSON_NAME]" at bounding box center [392, 223] width 159 height 20
drag, startPoint x: 374, startPoint y: 220, endPoint x: 468, endPoint y: 220, distance: 94.2
click at [468, 220] on td "Nombre completo : [PERSON_NAME]" at bounding box center [392, 223] width 159 height 20
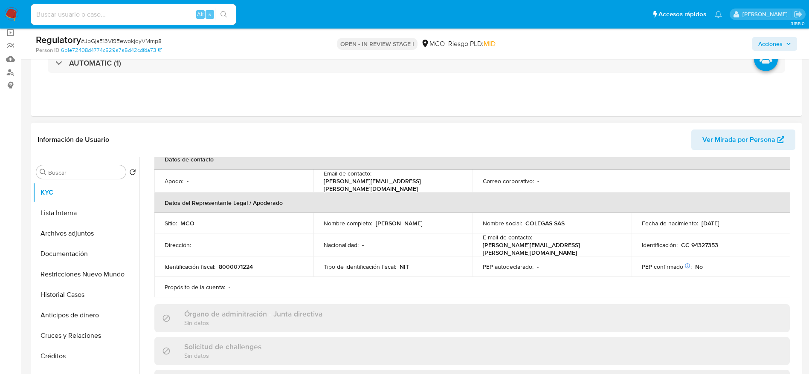
copy p "[PERSON_NAME]"
click at [367, 17] on ul "Pausado Ver notificaciones Alt s Accesos rápidos Presiona las siguientes teclas…" at bounding box center [376, 13] width 699 height 21
click at [545, 243] on p "CC 94327353" at bounding box center [699, 245] width 37 height 8
copy p "94327353"
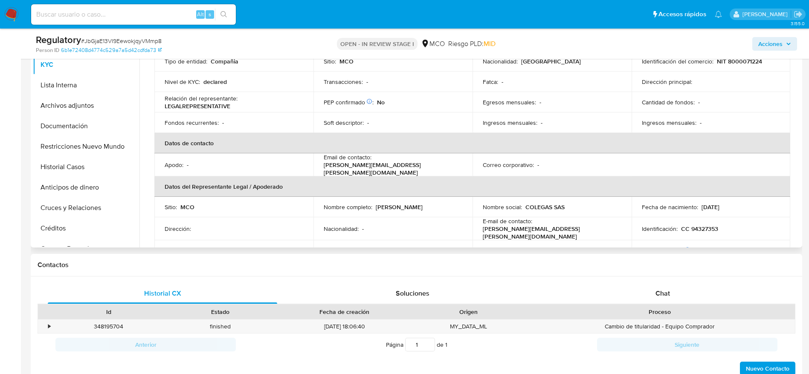
scroll to position [0, 0]
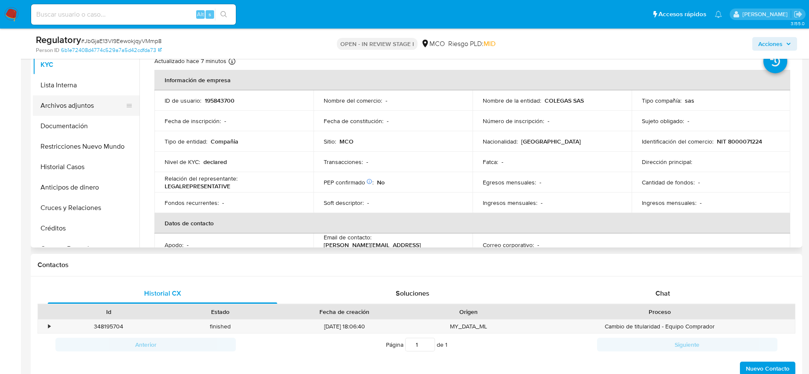
click at [80, 112] on button "Archivos adjuntos" at bounding box center [83, 105] width 100 height 20
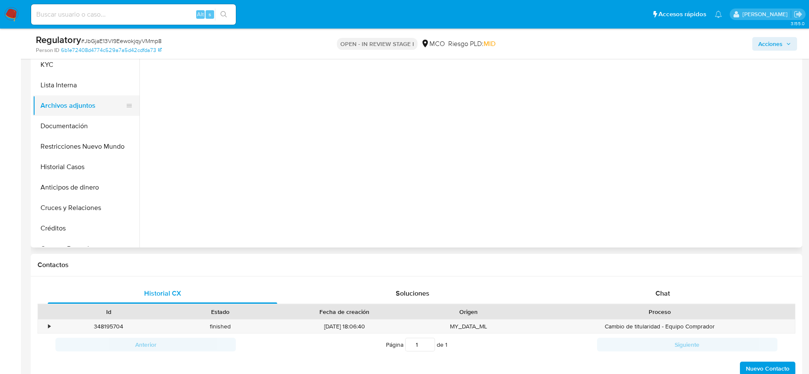
click at [85, 115] on button "Archivos adjuntos" at bounding box center [83, 105] width 100 height 20
click at [85, 119] on button "Documentación" at bounding box center [83, 126] width 100 height 20
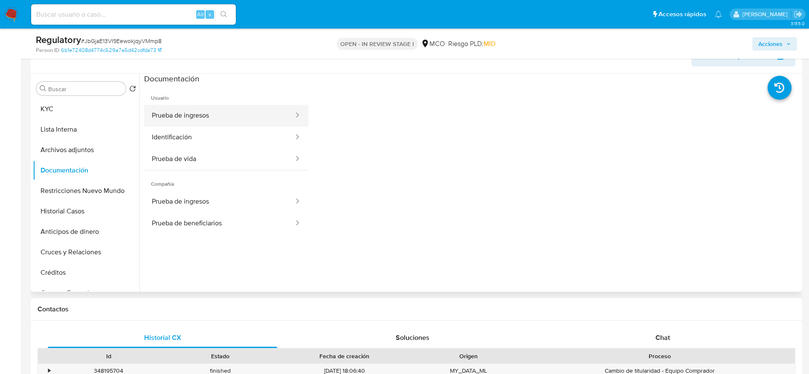
scroll to position [128, 0]
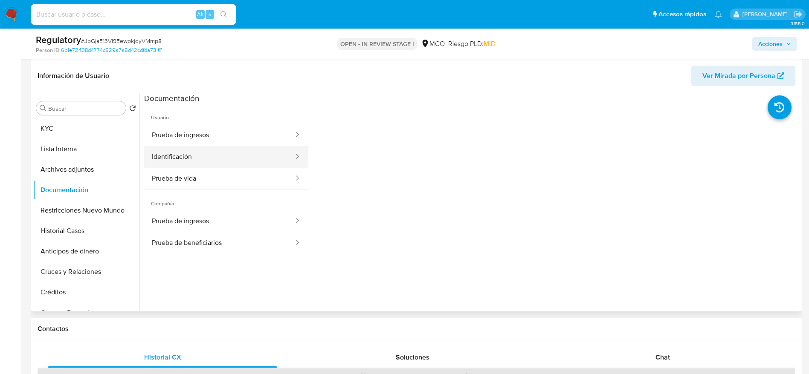
click at [242, 150] on button "Identificación" at bounding box center [219, 157] width 150 height 22
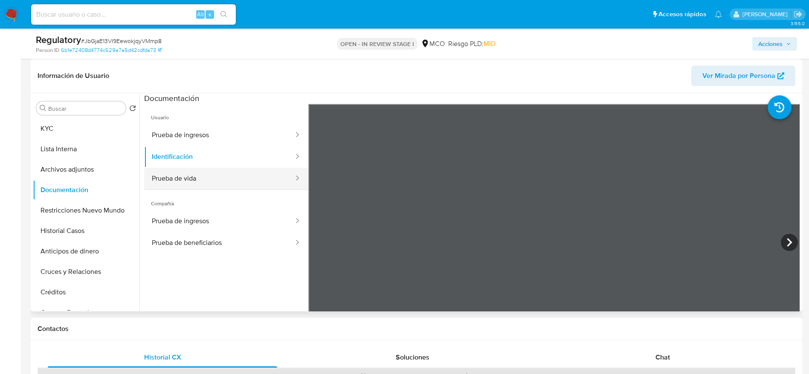
click at [204, 185] on button "Prueba de vida" at bounding box center [219, 179] width 150 height 22
click at [225, 123] on span "Usuario" at bounding box center [226, 114] width 164 height 20
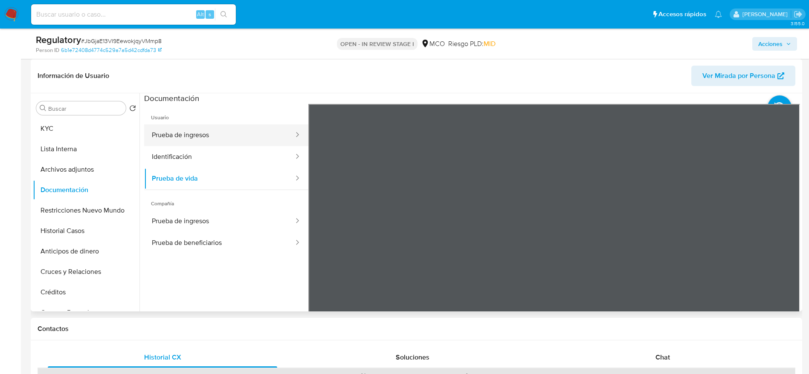
click at [225, 135] on button "Prueba de ingresos" at bounding box center [219, 135] width 150 height 22
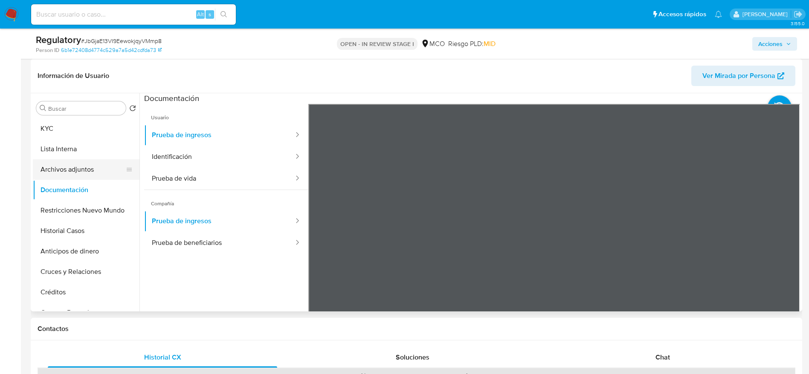
click at [79, 172] on button "Archivos adjuntos" at bounding box center [83, 169] width 100 height 20
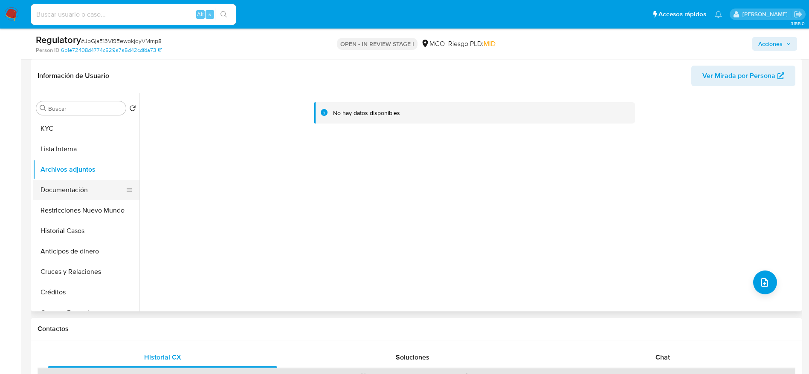
click at [44, 185] on button "Documentación" at bounding box center [83, 190] width 100 height 20
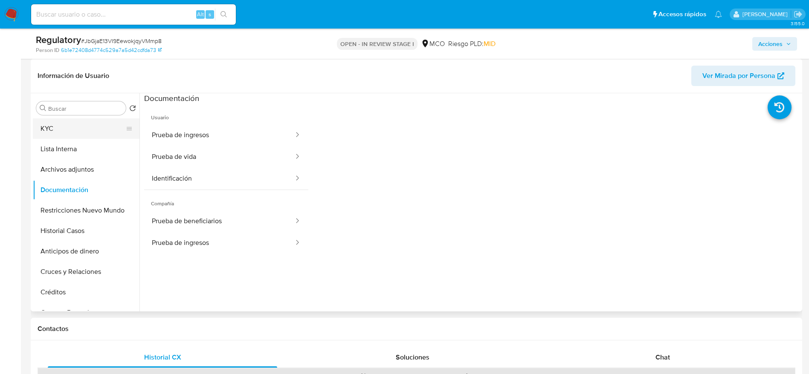
click at [90, 132] on button "KYC" at bounding box center [83, 129] width 100 height 20
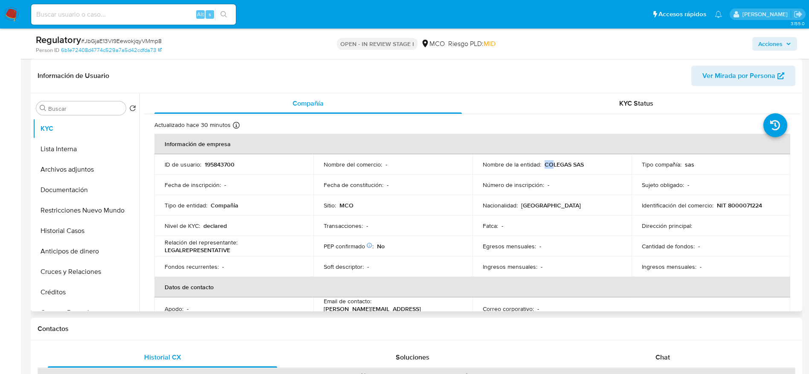
click at [545, 162] on td "Nombre de la entidad : COLEGAS SAS" at bounding box center [551, 164] width 159 height 20
click at [544, 164] on p "COLEGAS SAS" at bounding box center [563, 165] width 39 height 8
drag, startPoint x: 544, startPoint y: 165, endPoint x: 602, endPoint y: 165, distance: 58.4
click at [545, 165] on div "Nombre de la entidad : COLEGAS SAS" at bounding box center [552, 165] width 139 height 8
copy p "COLEGAS SAS"
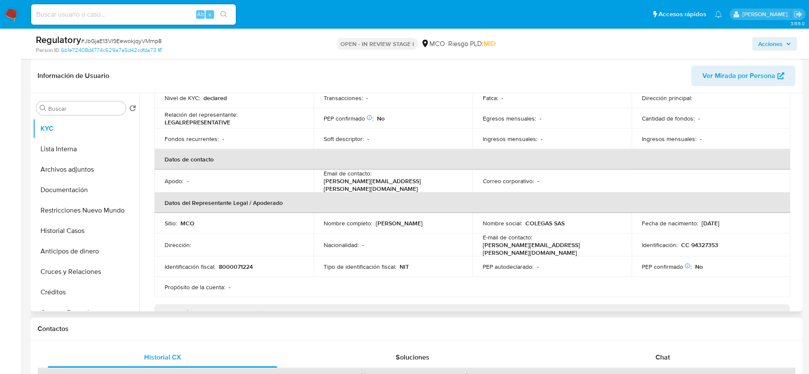
scroll to position [192, 0]
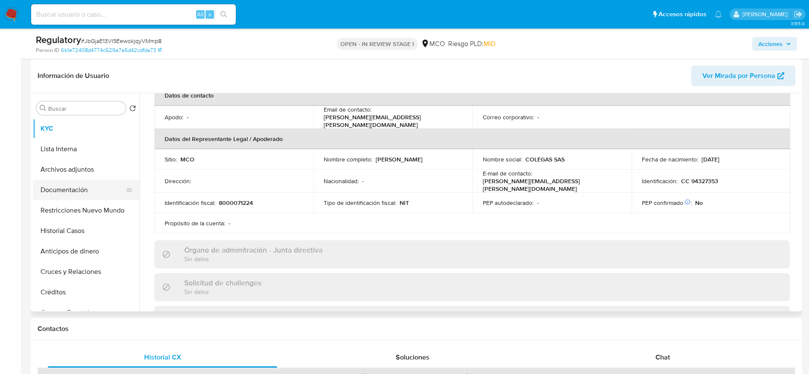
click at [70, 187] on button "Documentación" at bounding box center [83, 190] width 100 height 20
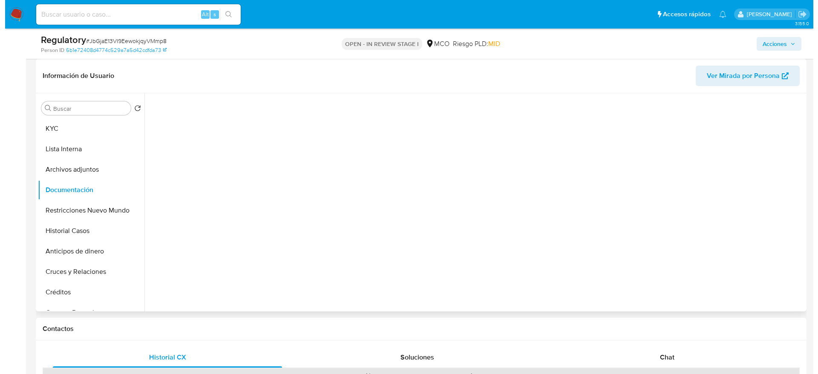
scroll to position [0, 0]
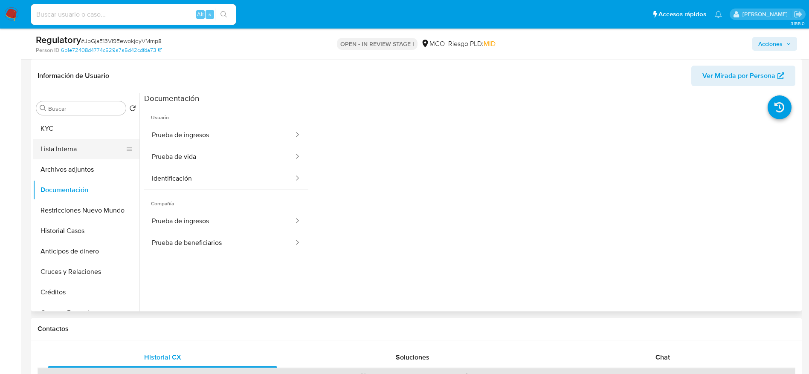
click at [59, 155] on button "Lista Interna" at bounding box center [83, 149] width 100 height 20
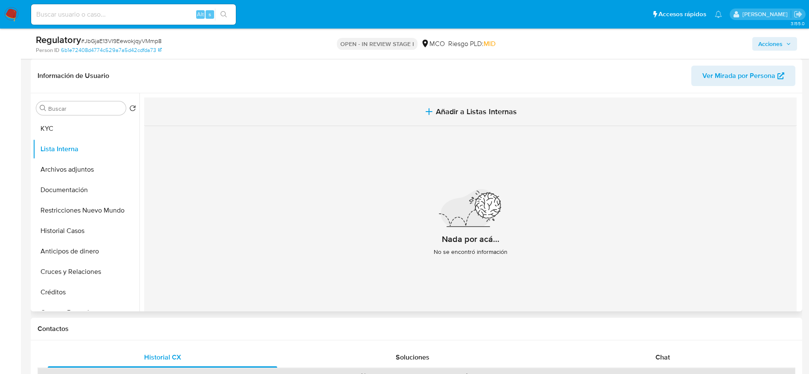
click at [398, 103] on button "Añadir a Listas Internas" at bounding box center [470, 112] width 652 height 29
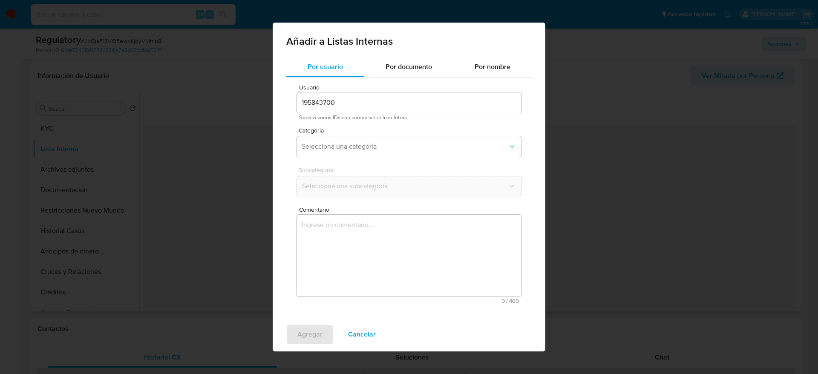
click at [395, 242] on textarea "Comentario" at bounding box center [409, 256] width 225 height 82
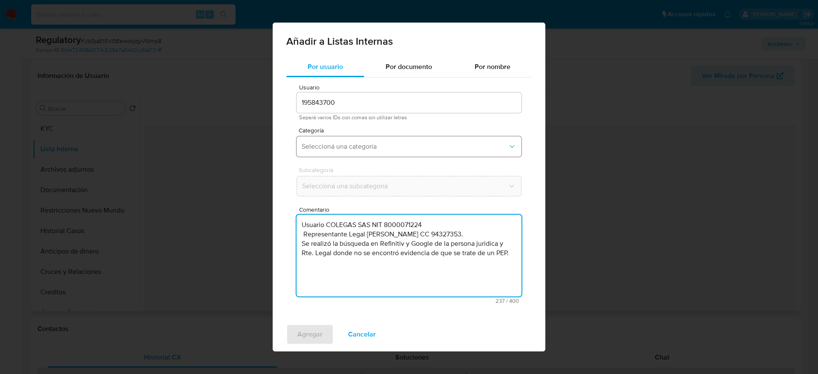
type textarea "Usuario COLEGAS SAS NIT 8000071224 Representante Legal [PERSON_NAME] CC 9432735…"
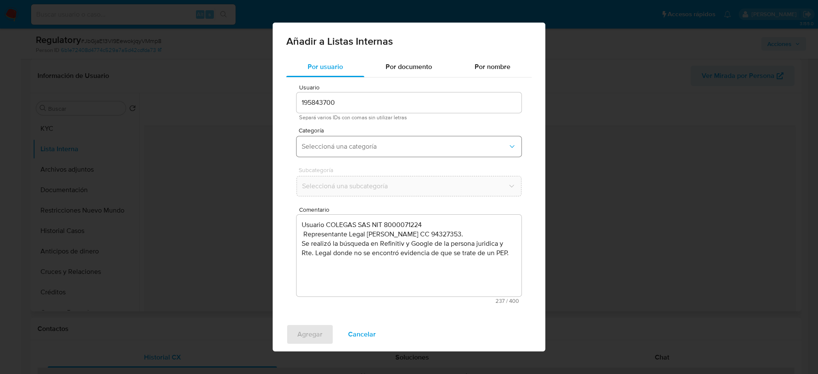
click at [366, 136] on button "Seleccioná una categoría" at bounding box center [409, 146] width 225 height 20
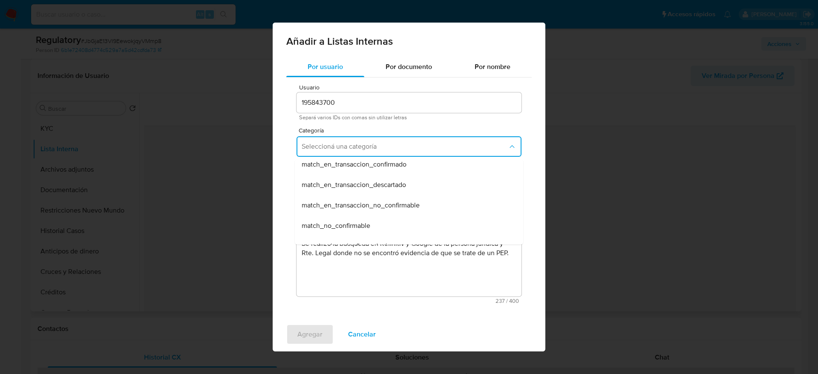
scroll to position [64, 0]
click at [353, 180] on div "match_descartado" at bounding box center [407, 187] width 210 height 20
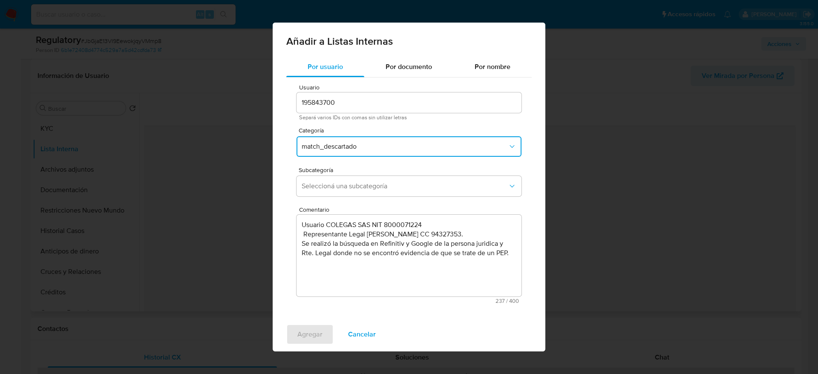
click at [353, 180] on button "Seleccioná una subcategoría" at bounding box center [409, 186] width 225 height 20
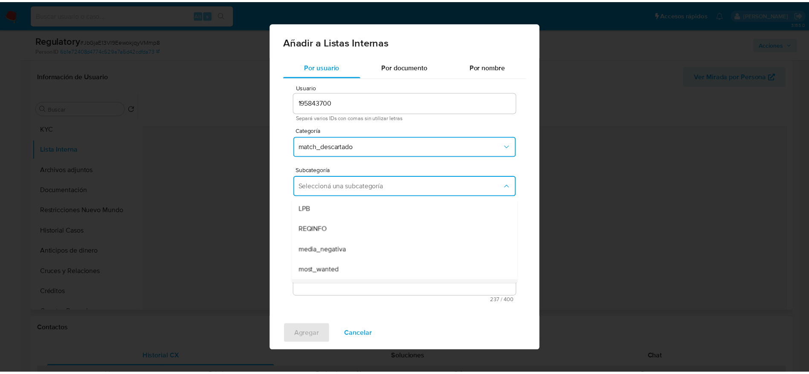
scroll to position [58, 0]
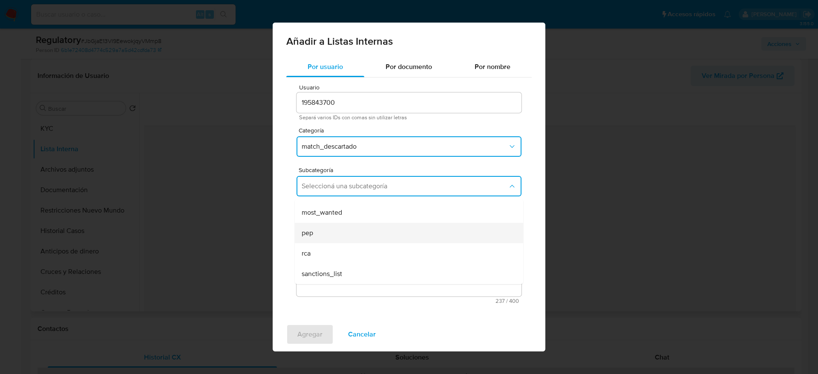
click at [361, 239] on div "pep" at bounding box center [407, 233] width 210 height 20
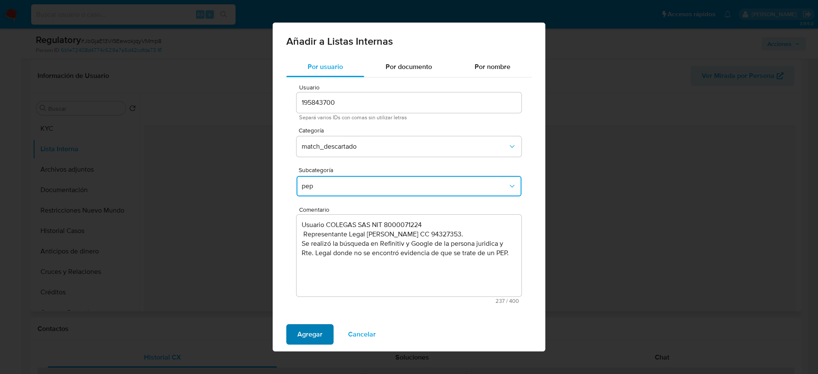
click at [310, 249] on span "Agregar" at bounding box center [310, 334] width 25 height 19
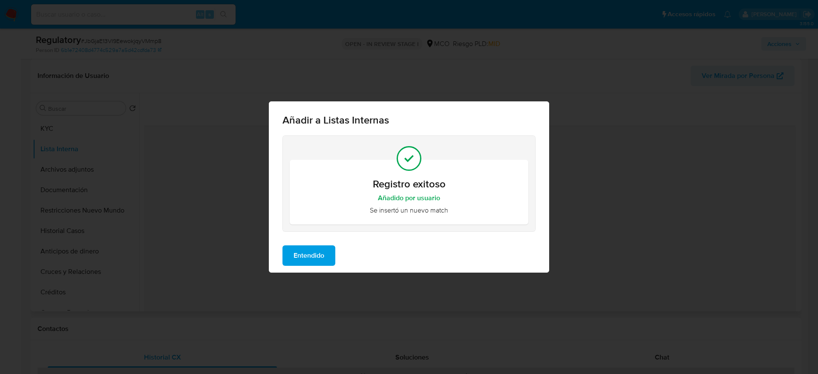
click at [304, 249] on span "Entendido" at bounding box center [309, 255] width 31 height 19
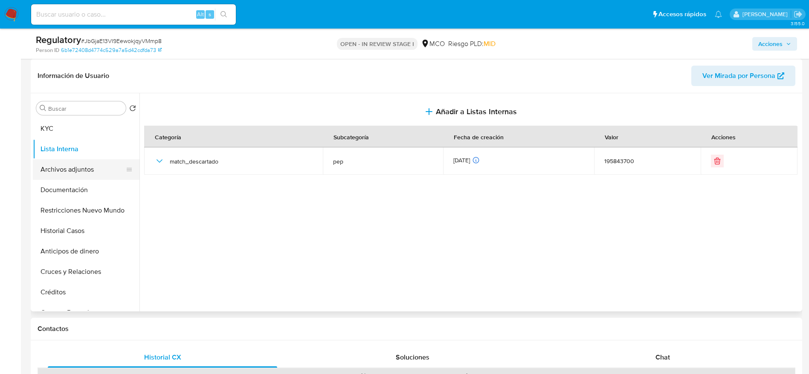
click at [65, 165] on button "Archivos adjuntos" at bounding box center [83, 169] width 100 height 20
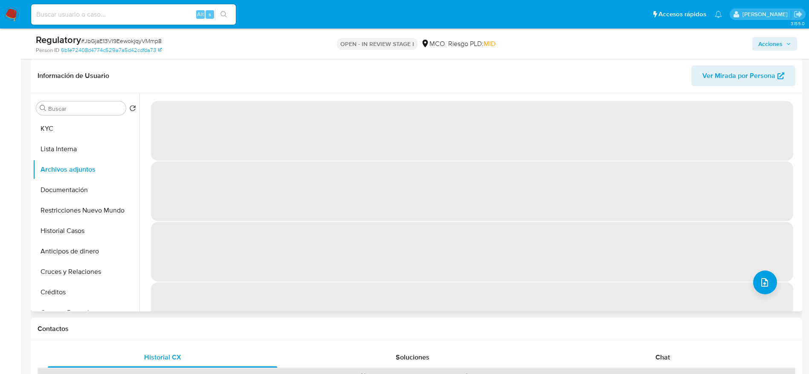
click at [217, 87] on div "Información de Usuario Ver Mirada por Persona" at bounding box center [416, 76] width 771 height 35
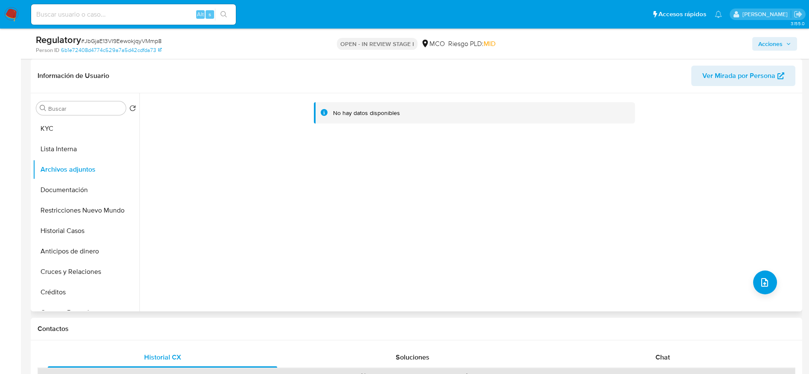
drag, startPoint x: 62, startPoint y: 130, endPoint x: 182, endPoint y: 83, distance: 128.9
click at [62, 129] on button "KYC" at bounding box center [86, 129] width 107 height 20
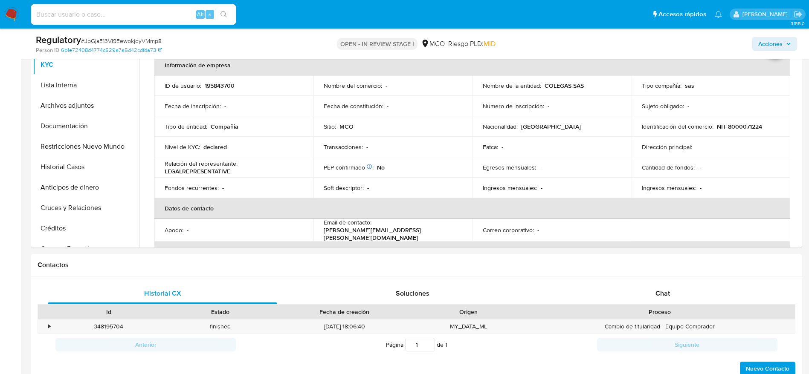
scroll to position [0, 0]
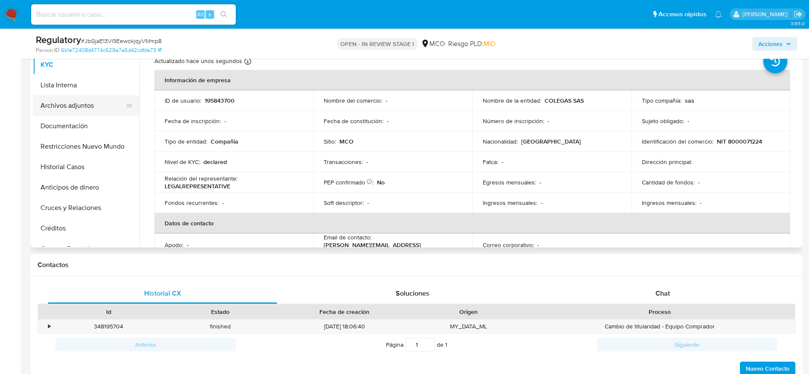
click at [81, 104] on button "Archivos adjuntos" at bounding box center [83, 105] width 100 height 20
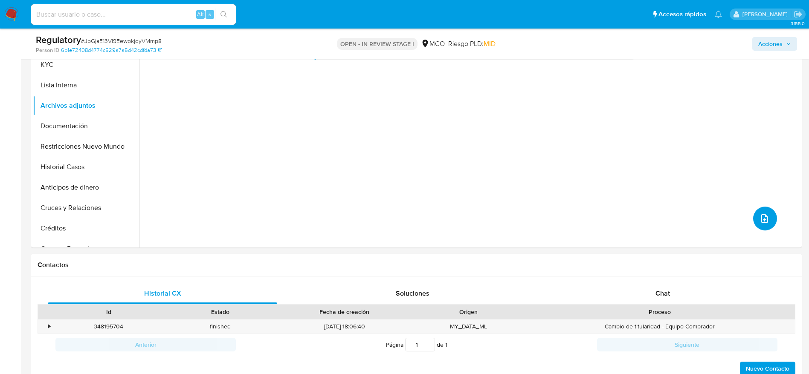
click at [545, 217] on icon "upload-file" at bounding box center [764, 219] width 10 height 10
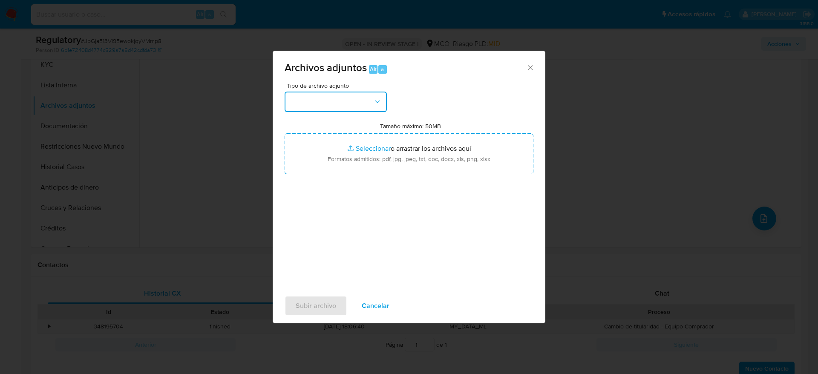
click at [337, 103] on button "button" at bounding box center [336, 102] width 102 height 20
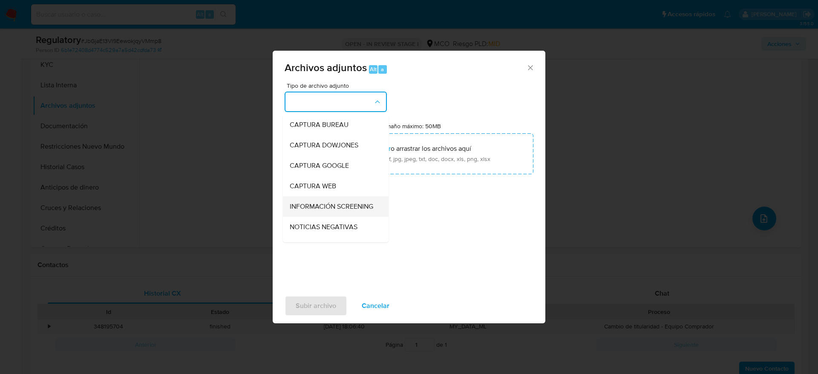
click at [331, 205] on span "INFORMACIÓN SCREENING" at bounding box center [332, 206] width 84 height 9
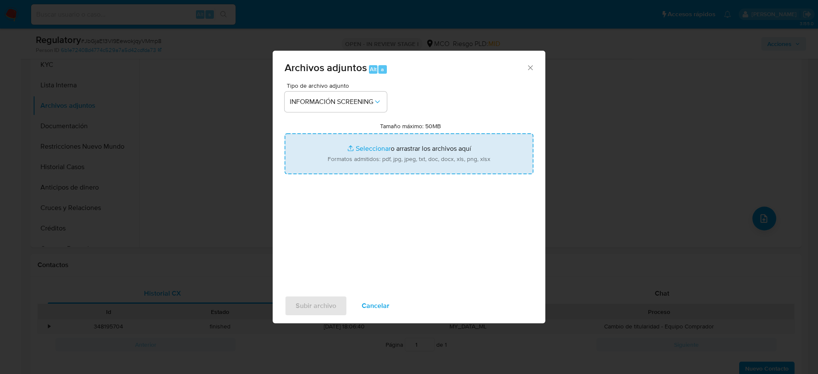
click at [345, 171] on input "Tamaño máximo: 50MB Seleccionar archivos" at bounding box center [409, 153] width 249 height 41
type input "C:\fakepath\_COLEGAS SAS_ lavadp de dinero - Buscar con Google.pdf"
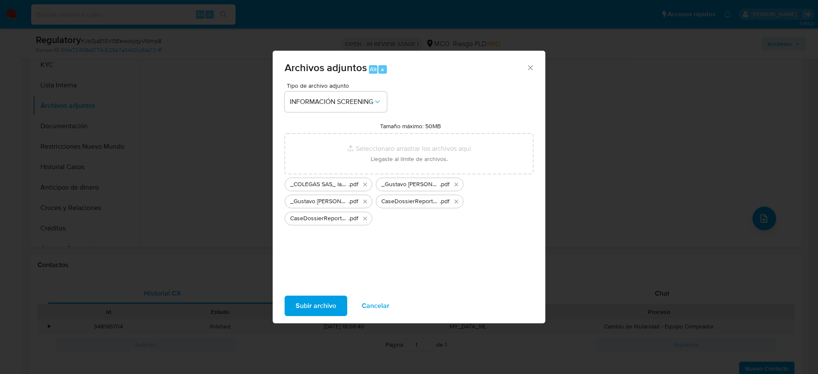
click at [341, 249] on button "Subir archivo" at bounding box center [316, 306] width 63 height 20
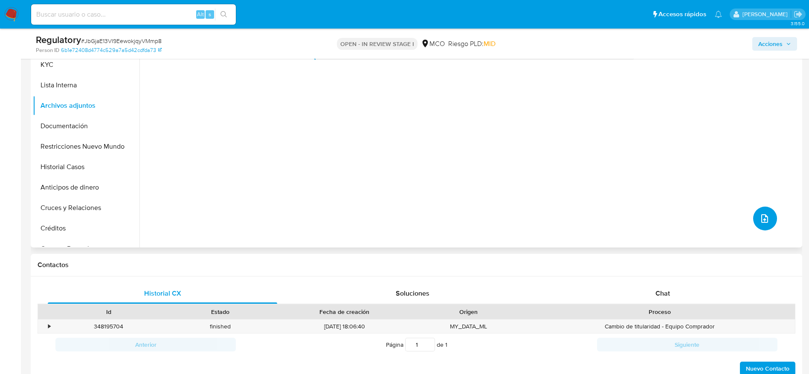
click at [545, 215] on button "upload-file" at bounding box center [765, 219] width 24 height 24
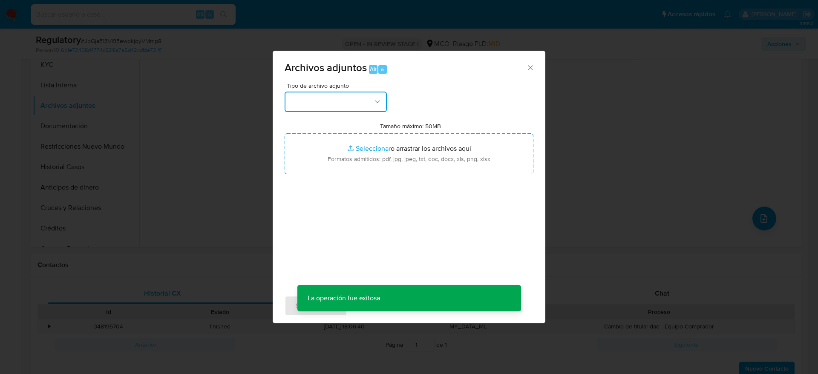
click at [373, 104] on button "button" at bounding box center [336, 102] width 102 height 20
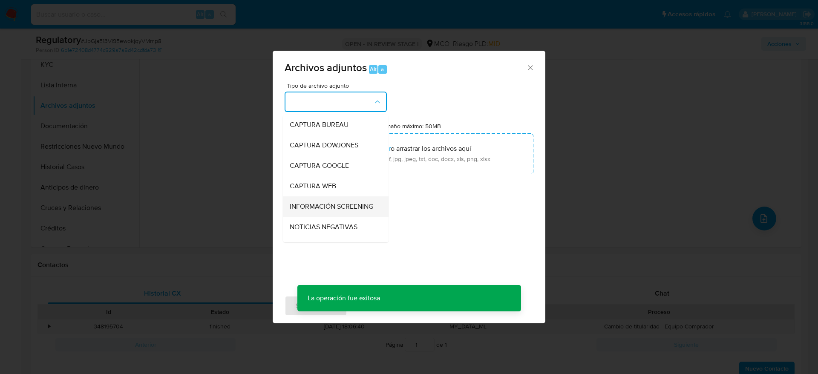
click at [363, 210] on span "INFORMACIÓN SCREENING" at bounding box center [332, 206] width 84 height 9
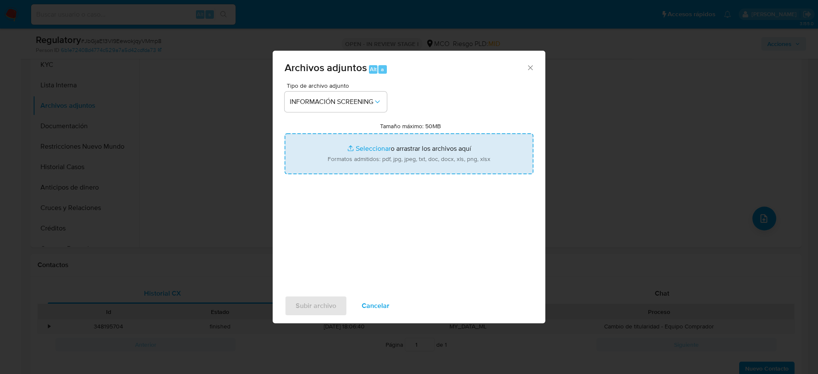
click at [413, 147] on input "Tamaño máximo: 50MB Seleccionar archivos" at bounding box center [409, 153] width 249 height 41
type input "C:\fakepath\_COLEGAS SAS_ - Buscar con Google.pdf"
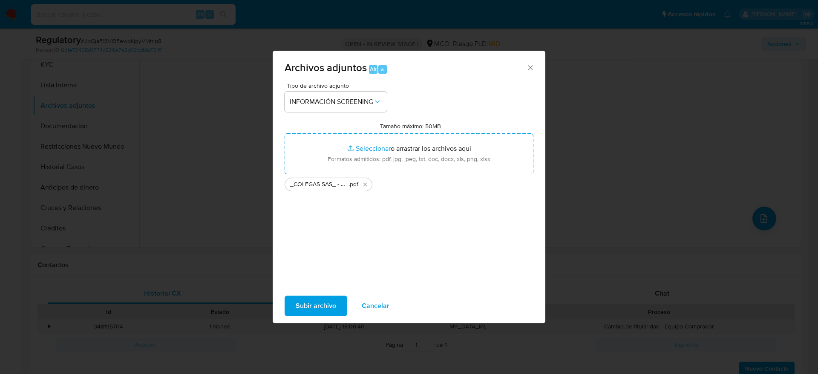
click at [317, 249] on span "Subir archivo" at bounding box center [316, 306] width 40 height 19
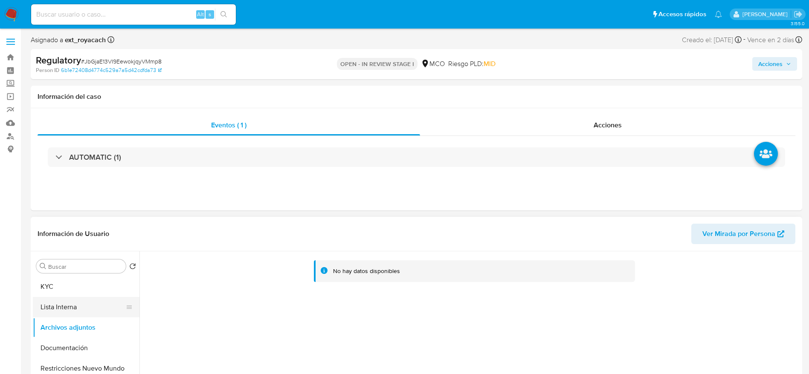
click at [85, 249] on button "Lista Interna" at bounding box center [83, 307] width 100 height 20
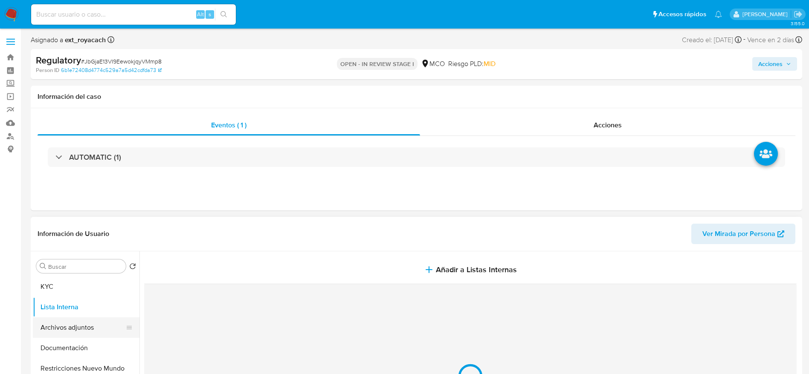
click at [85, 249] on button "Archivos adjuntos" at bounding box center [83, 328] width 100 height 20
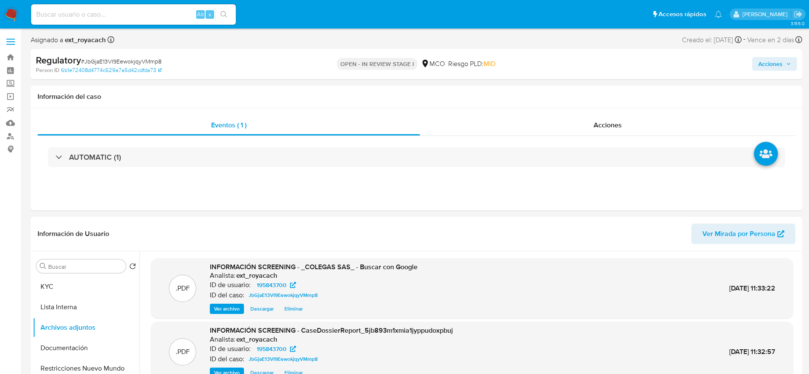
click at [545, 69] on span "Acciones" at bounding box center [770, 64] width 24 height 14
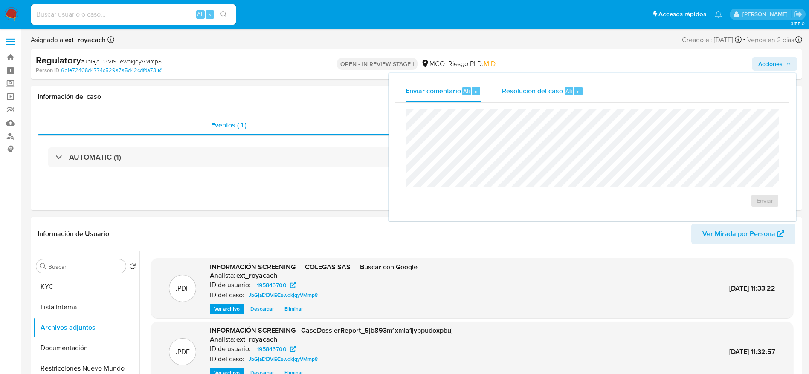
click at [544, 93] on span "Resolución del caso" at bounding box center [532, 91] width 61 height 10
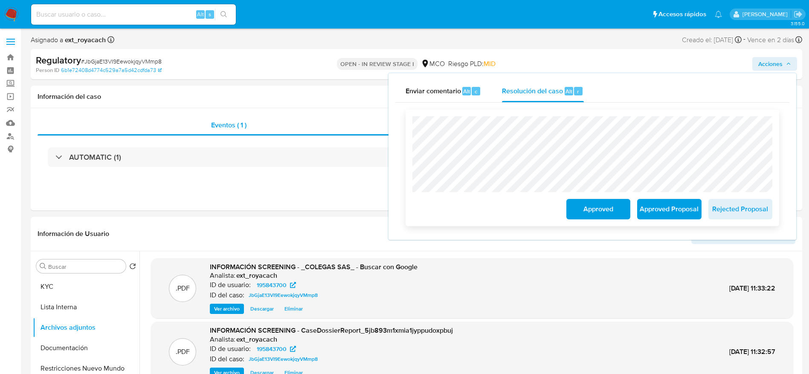
click at [545, 208] on span "Approved Proposal" at bounding box center [669, 209] width 42 height 19
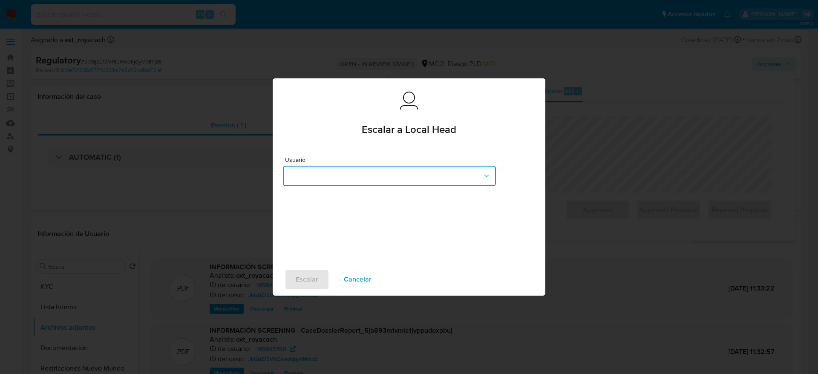
click at [384, 166] on button "button" at bounding box center [389, 176] width 213 height 20
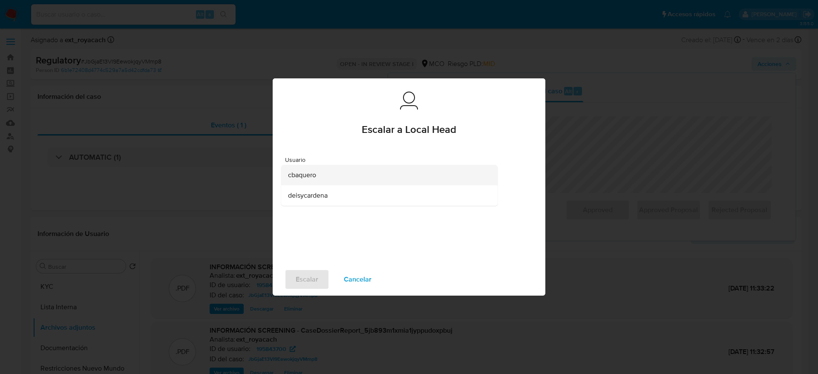
click at [353, 180] on div "cbaquero" at bounding box center [387, 175] width 198 height 20
drag, startPoint x: 324, startPoint y: 276, endPoint x: 347, endPoint y: 259, distance: 28.6
click at [324, 249] on button "Escalar" at bounding box center [307, 279] width 45 height 20
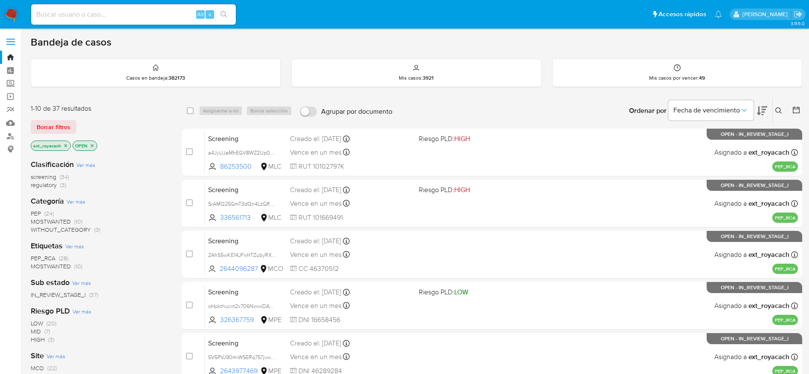
click at [9, 22] on nav "Pausado Ver notificaciones Alt s Accesos rápidos Presiona las siguientes teclas…" at bounding box center [404, 14] width 809 height 29
click at [7, 20] on img at bounding box center [11, 14] width 14 height 14
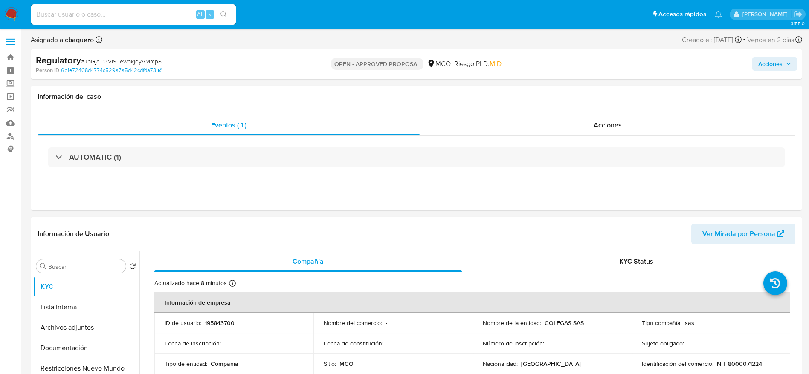
select select "10"
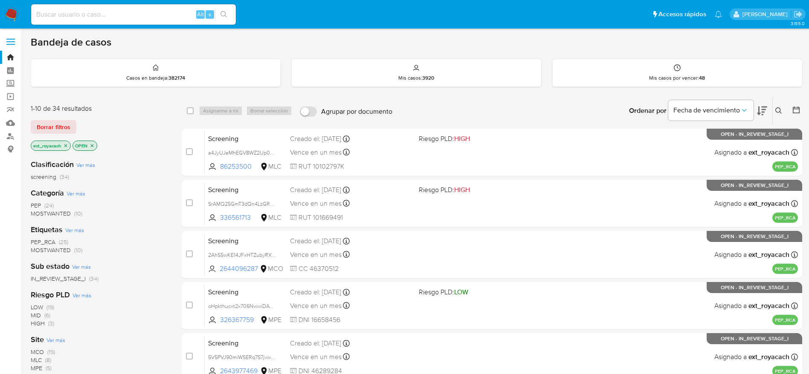
click at [14, 13] on img at bounding box center [11, 14] width 14 height 14
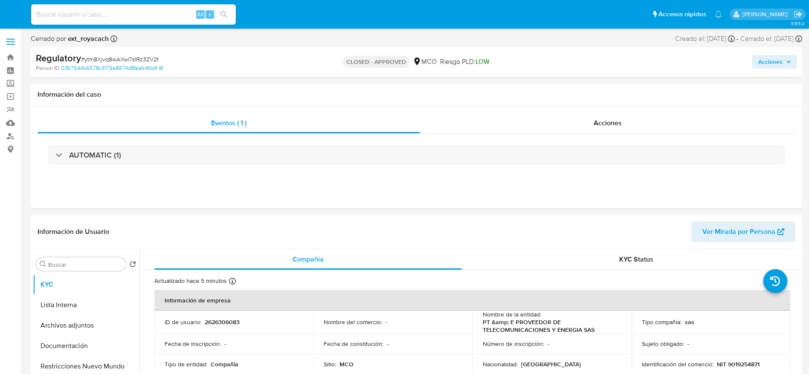
select select "10"
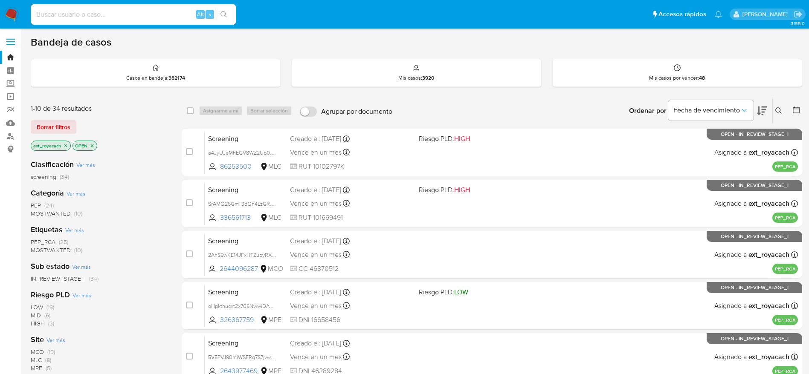
click at [49, 214] on span "MOSTWANTED" at bounding box center [51, 213] width 40 height 9
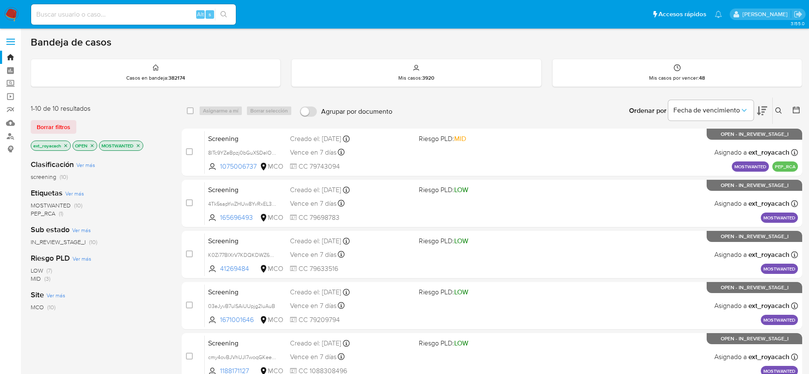
click at [67, 144] on icon "close-filter" at bounding box center [65, 145] width 5 height 5
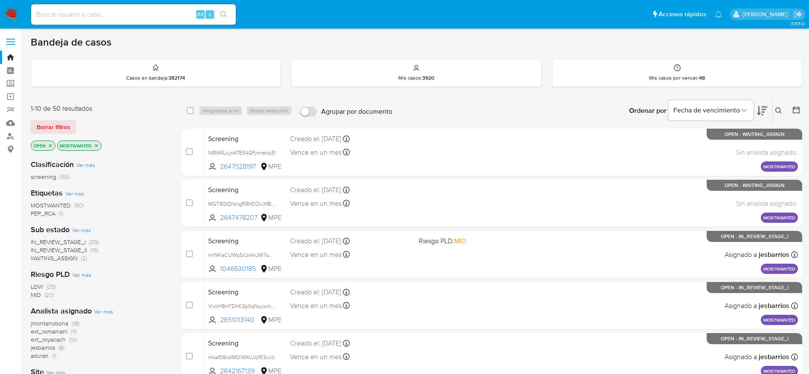
click at [48, 146] on icon "close-filter" at bounding box center [50, 145] width 5 height 5
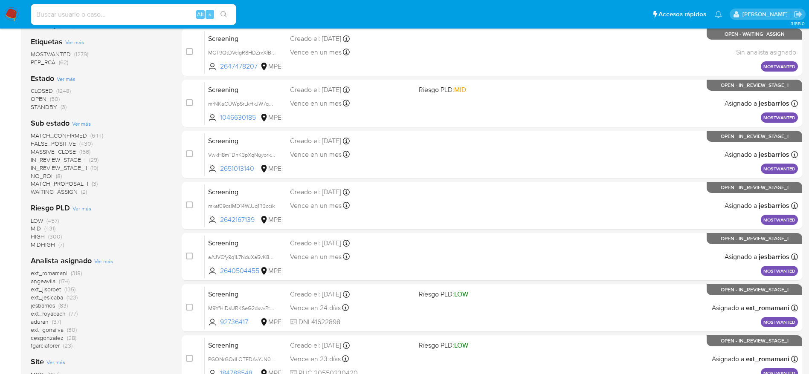
scroll to position [192, 0]
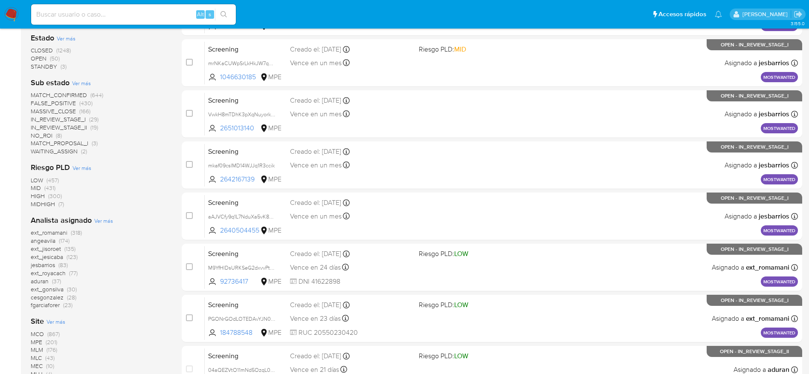
click at [52, 231] on span "ext_romamani" at bounding box center [49, 232] width 37 height 9
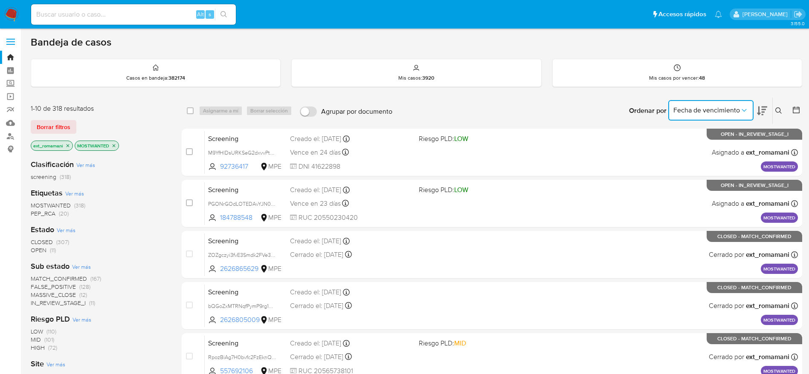
click at [732, 116] on button "Fecha de vencimiento" at bounding box center [710, 110] width 85 height 20
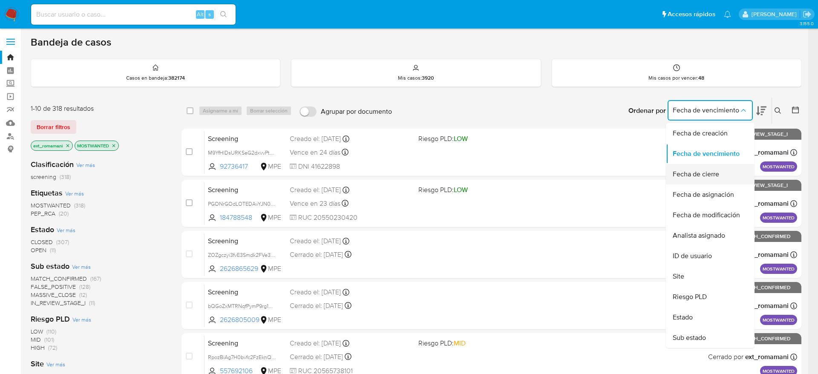
click at [717, 166] on div "Fecha de cierre" at bounding box center [708, 174] width 70 height 20
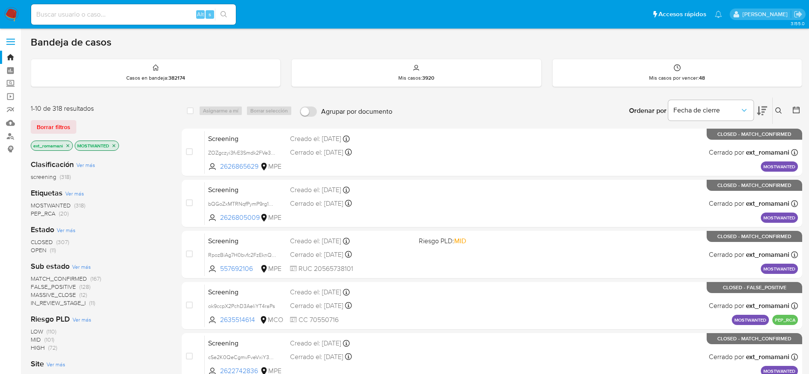
click at [116, 143] on icon "close-filter" at bounding box center [113, 145] width 5 height 5
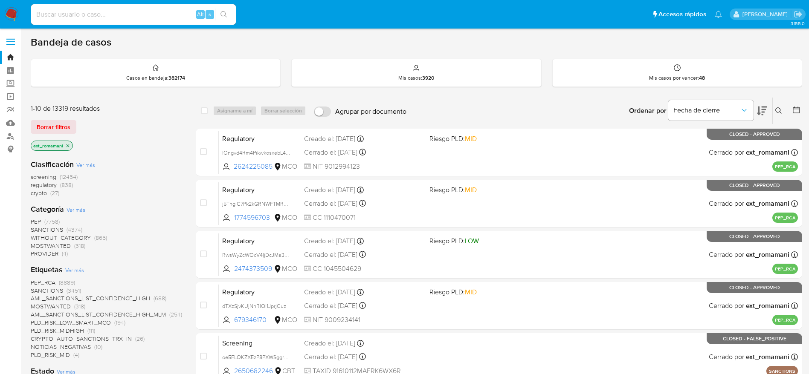
click at [68, 146] on icon "close-filter" at bounding box center [67, 145] width 5 height 5
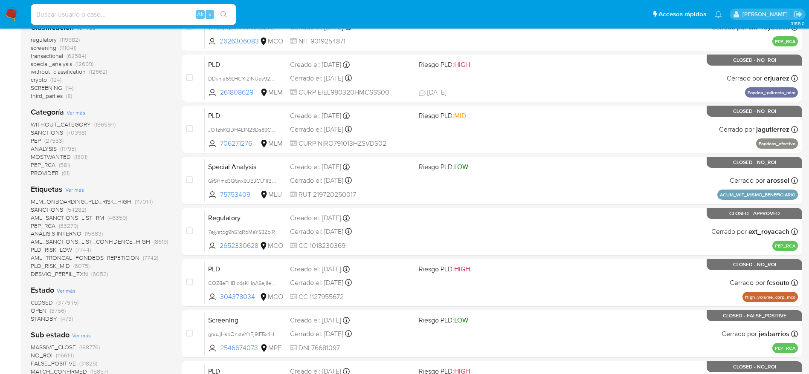
scroll to position [128, 0]
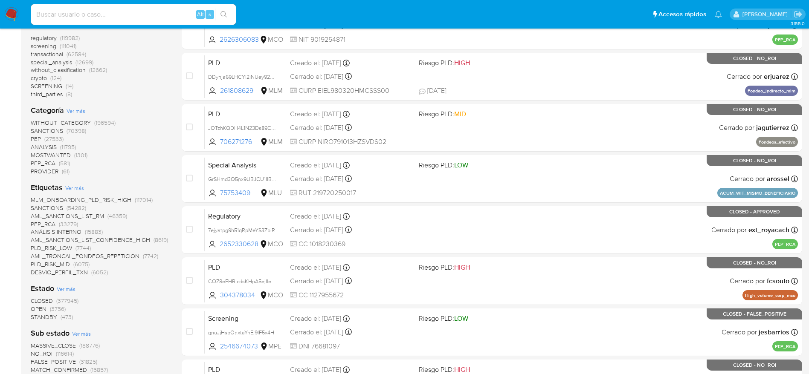
click at [59, 300] on span "(377945)" at bounding box center [67, 301] width 22 height 9
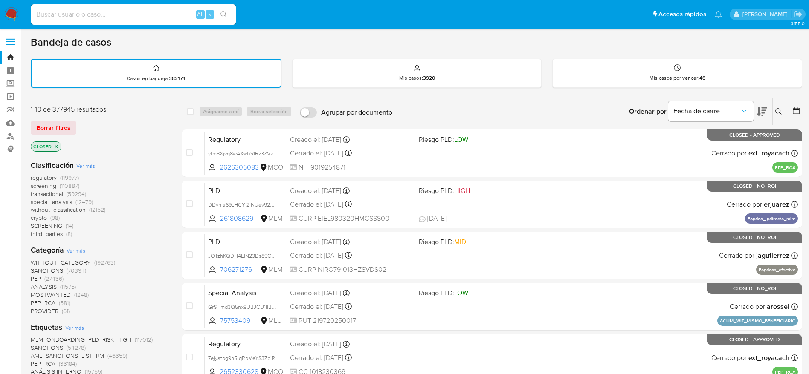
click at [67, 295] on span "MOSTWANTED" at bounding box center [51, 295] width 40 height 9
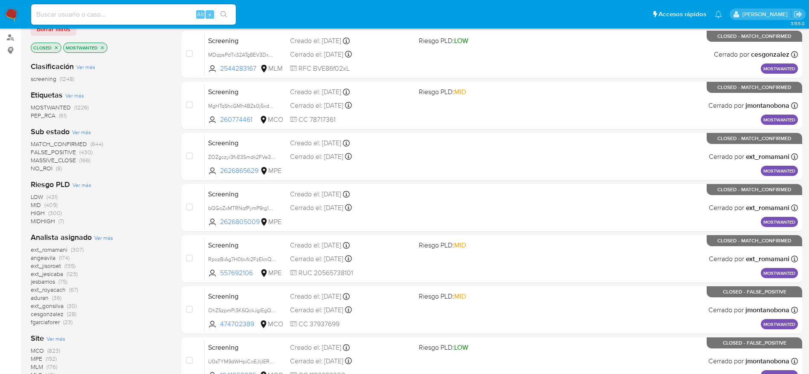
scroll to position [128, 0]
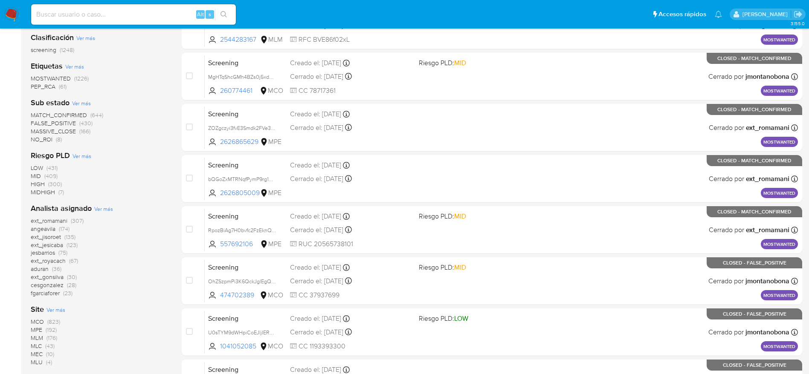
click at [49, 254] on span "jesbarrios" at bounding box center [43, 253] width 24 height 9
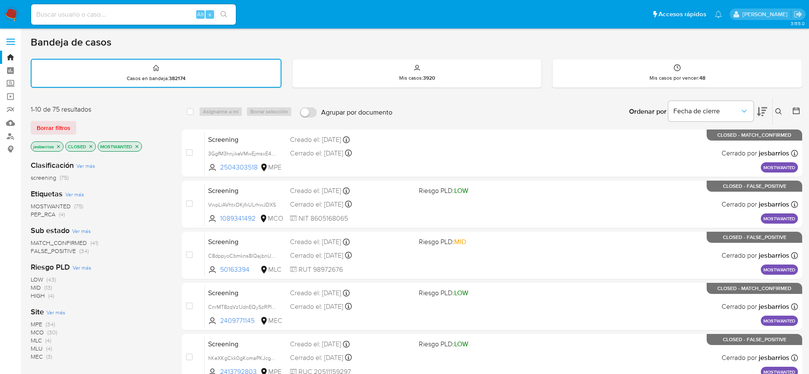
click at [50, 331] on span "(30)" at bounding box center [52, 332] width 10 height 9
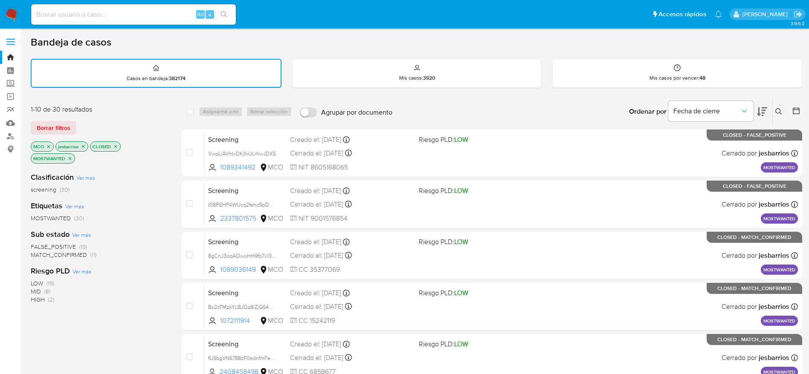
click at [721, 122] on div "Fecha de cierre" at bounding box center [710, 111] width 85 height 26
click at [709, 119] on button "Fecha de cierre" at bounding box center [710, 111] width 85 height 20
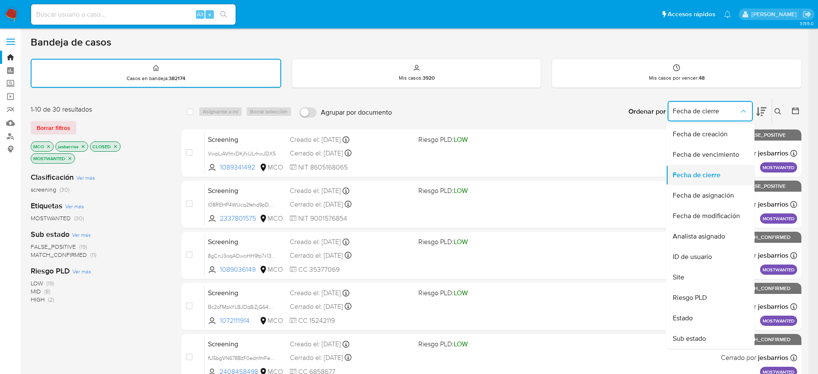
click at [697, 168] on div "Fecha de cierre" at bounding box center [708, 175] width 70 height 20
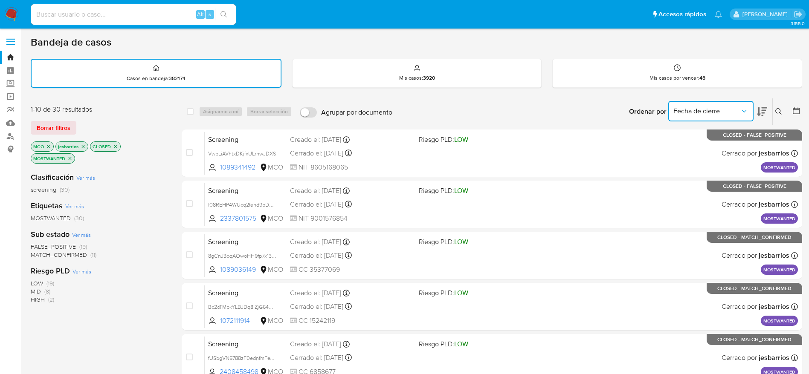
click at [49, 146] on icon "close-filter" at bounding box center [48, 146] width 5 height 5
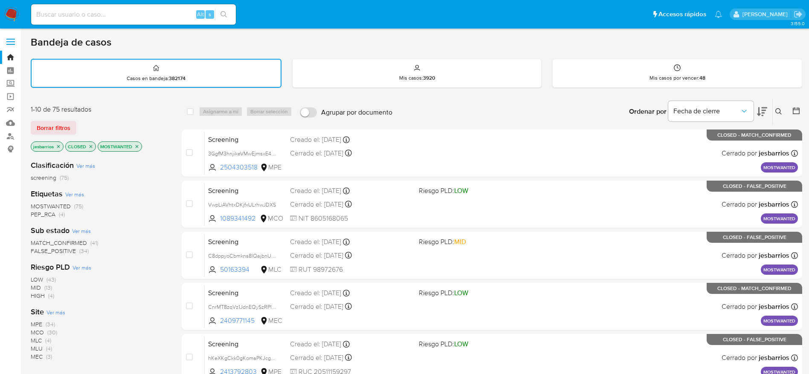
click at [92, 149] on icon "close-filter" at bounding box center [90, 146] width 5 height 5
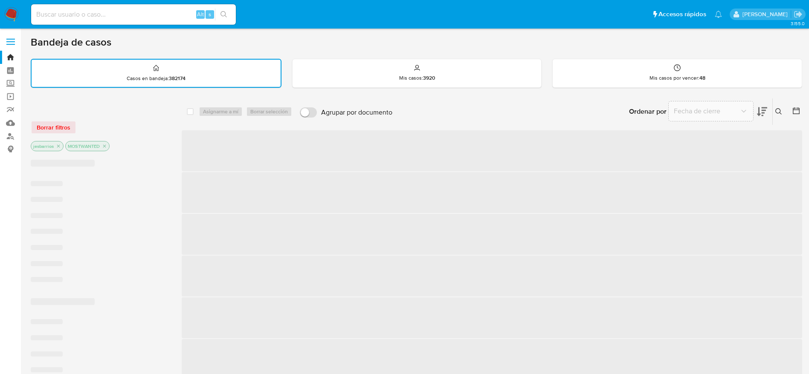
click at [92, 149] on p "MOSTWANTED" at bounding box center [87, 146] width 43 height 9
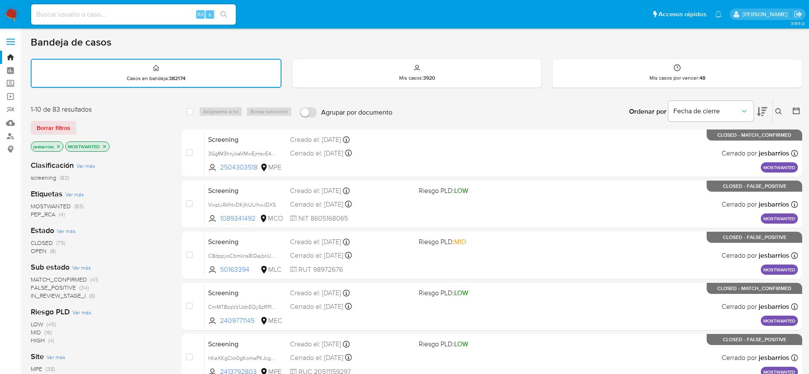
click at [106, 147] on icon "close-filter" at bounding box center [104, 146] width 5 height 5
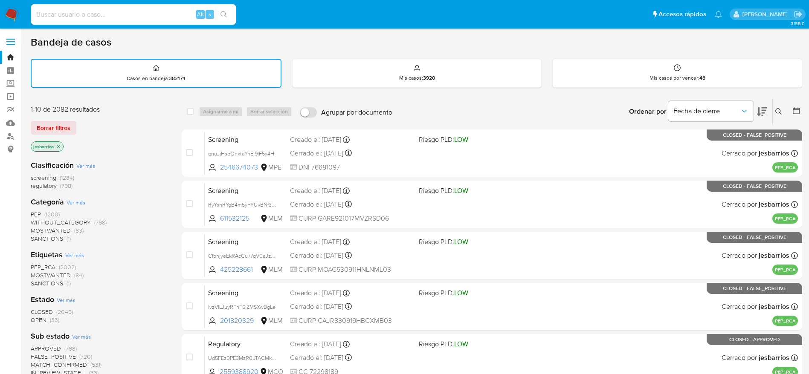
click at [50, 318] on span "(33)" at bounding box center [54, 320] width 9 height 9
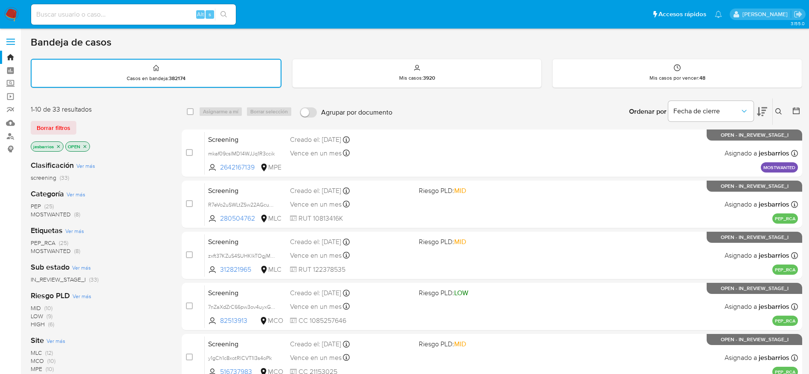
click at [57, 249] on span "MOSTWANTED" at bounding box center [51, 251] width 40 height 9
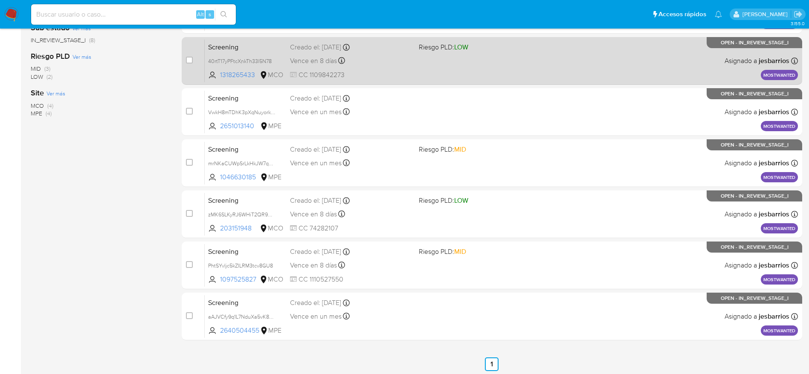
scroll to position [197, 0]
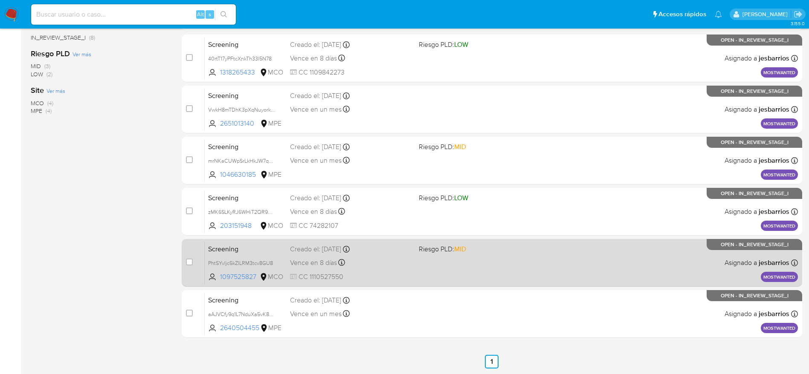
click at [360, 263] on div "Vence en 8 días Vence el 03/09/2025 07:10:50" at bounding box center [351, 263] width 122 height 12
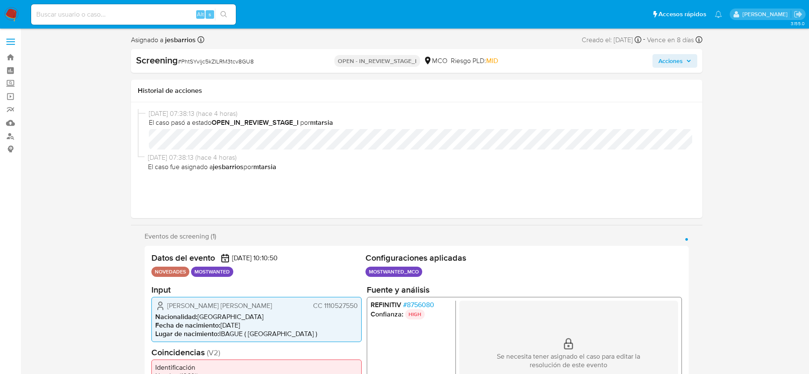
select select "10"
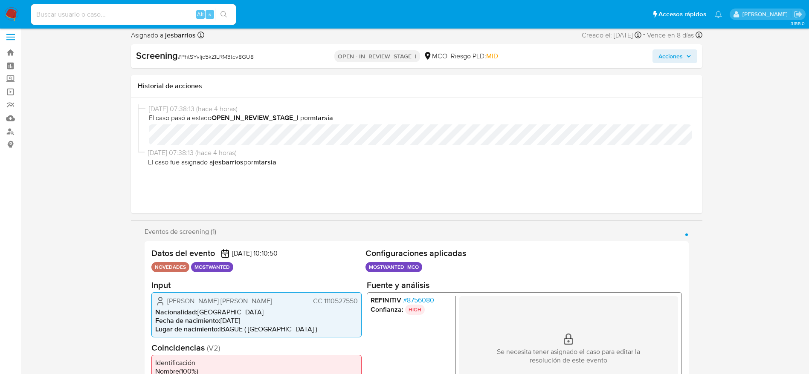
scroll to position [64, 0]
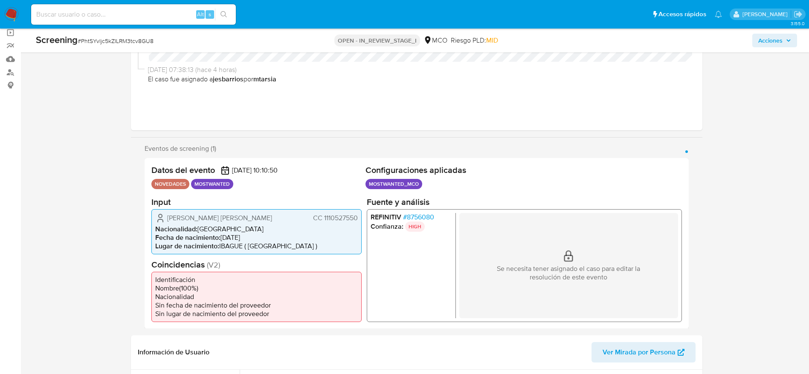
click at [425, 214] on span "# 8756080" at bounding box center [417, 217] width 31 height 9
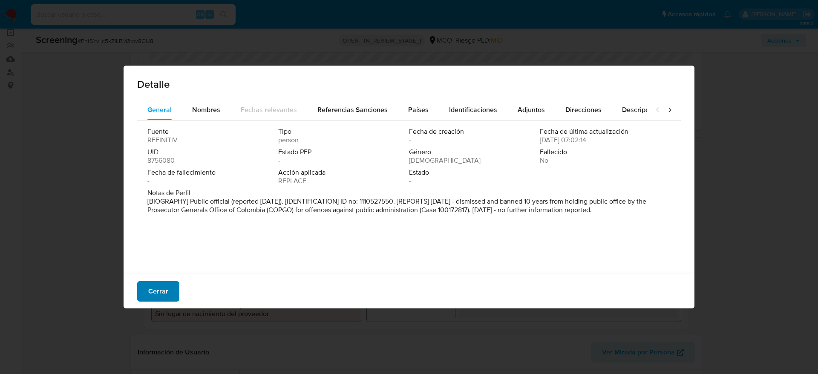
click at [152, 289] on span "Cerrar" at bounding box center [158, 291] width 20 height 19
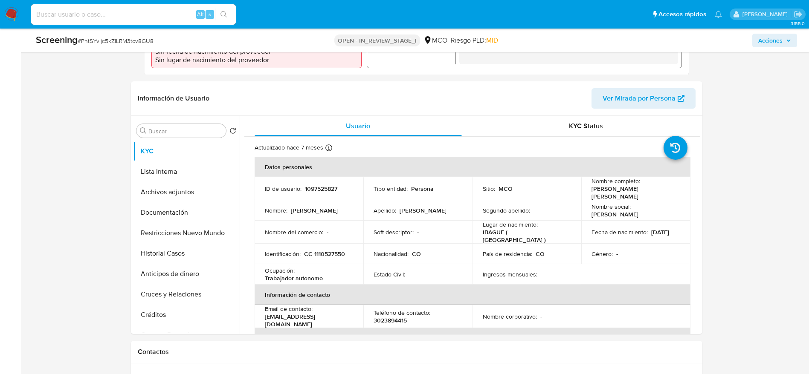
scroll to position [320, 0]
